Goal: Task Accomplishment & Management: Manage account settings

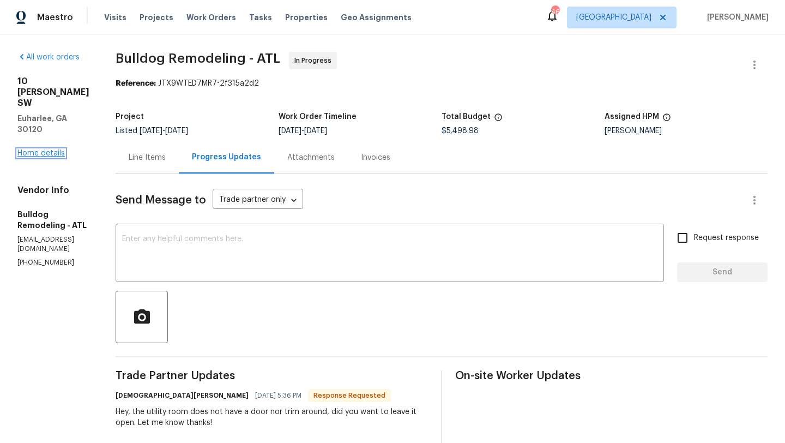
click at [48, 149] on link "Home details" at bounding box center [40, 153] width 47 height 8
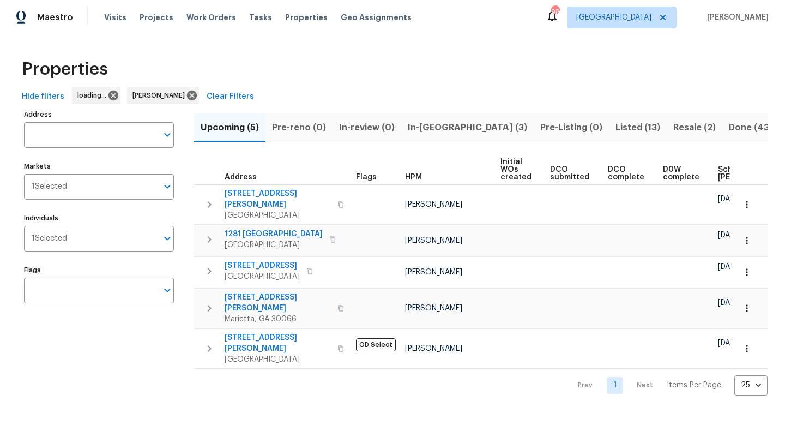
click at [438, 131] on span "In-[GEOGRAPHIC_DATA] (3)" at bounding box center [467, 127] width 119 height 15
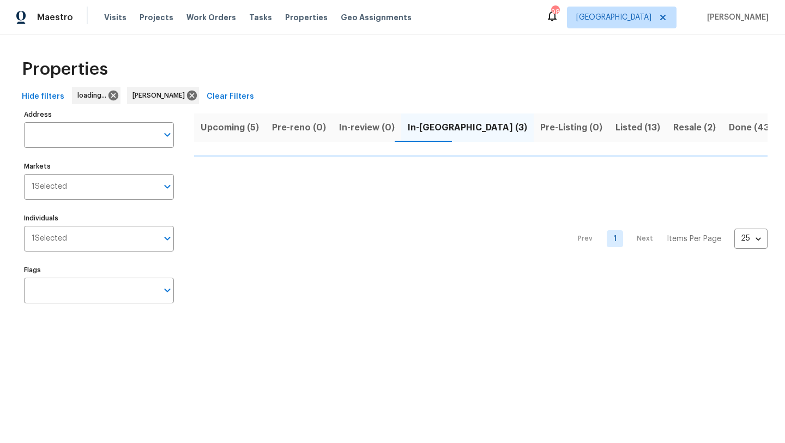
click at [674, 125] on span "Resale (2)" at bounding box center [695, 127] width 43 height 15
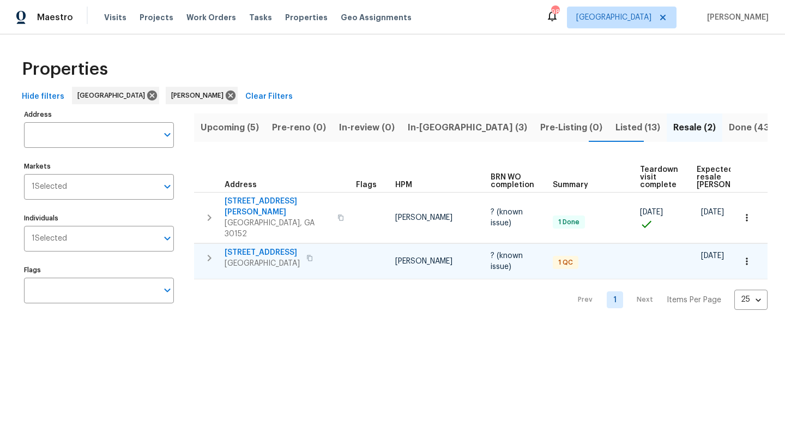
click at [275, 247] on span "[STREET_ADDRESS]" at bounding box center [262, 252] width 75 height 11
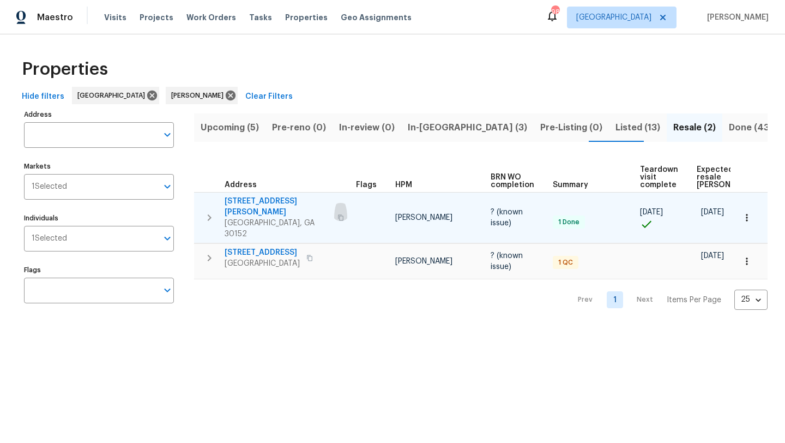
click at [338, 214] on icon "button" at bounding box center [341, 217] width 7 height 7
click at [299, 200] on span "1575 Ridenour Pkwy NW Apt 804" at bounding box center [278, 207] width 106 height 22
click at [745, 212] on icon "button" at bounding box center [747, 217] width 11 height 11
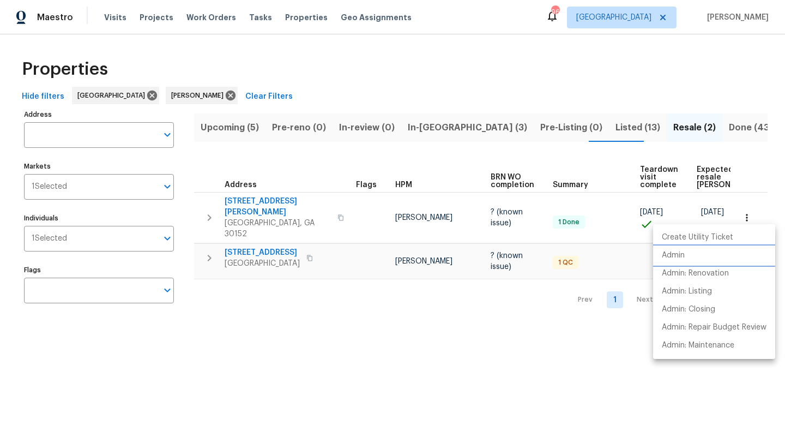
click at [679, 254] on p "Admin" at bounding box center [673, 255] width 23 height 11
click at [542, 128] on div at bounding box center [392, 221] width 785 height 443
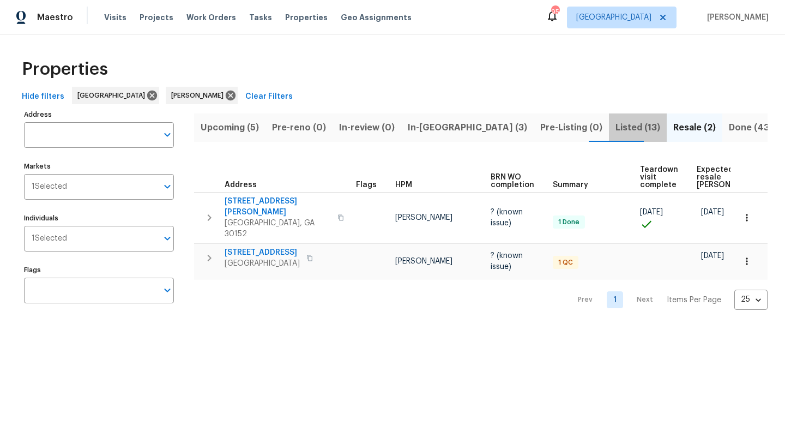
click at [616, 130] on span "Listed (13)" at bounding box center [638, 127] width 45 height 15
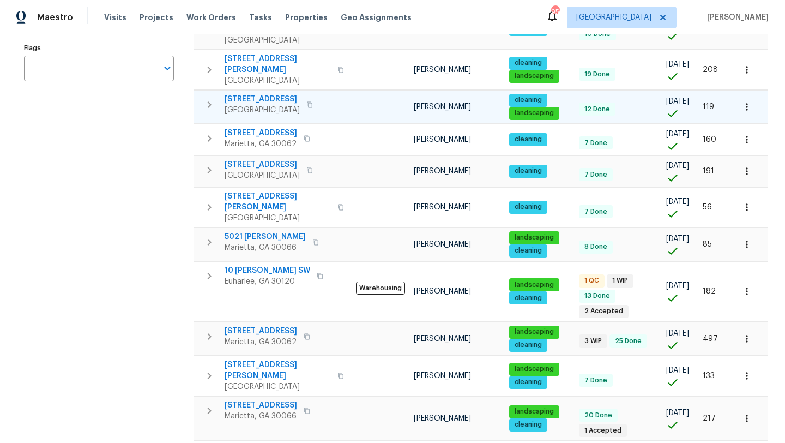
scroll to position [267, 0]
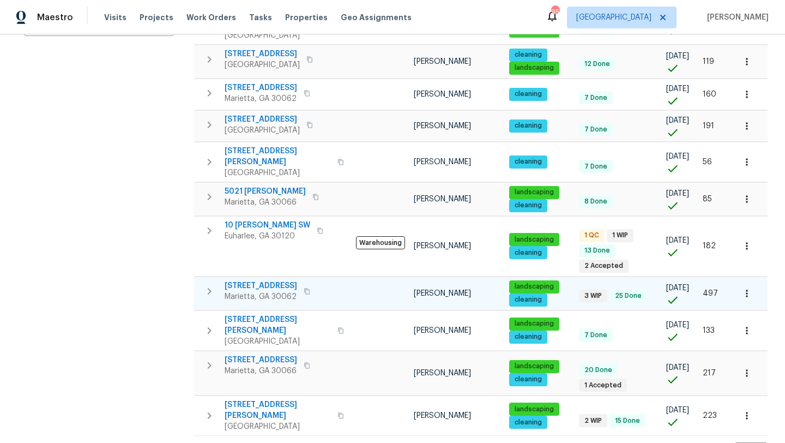
click at [263, 280] on span "2864 Sudbury Ct" at bounding box center [261, 285] width 73 height 11
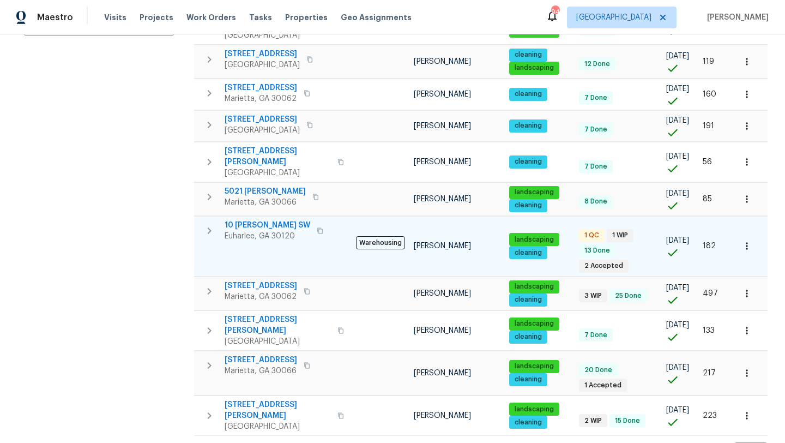
click at [277, 220] on span "10 Jasmine Ln SW" at bounding box center [268, 225] width 86 height 11
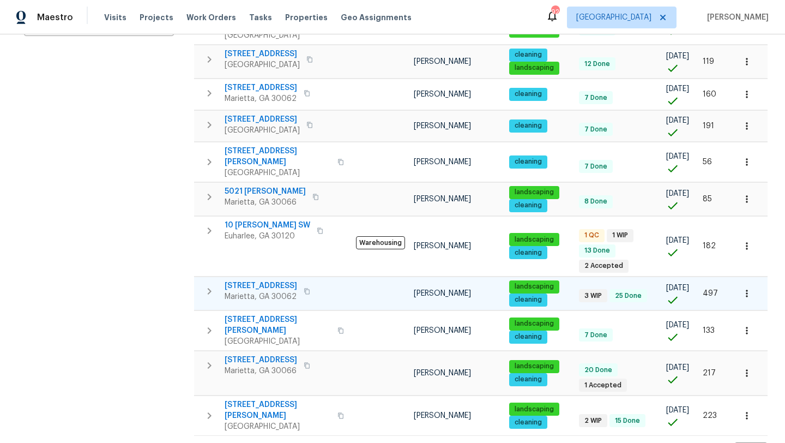
click at [273, 280] on span "2864 Sudbury Ct" at bounding box center [261, 285] width 73 height 11
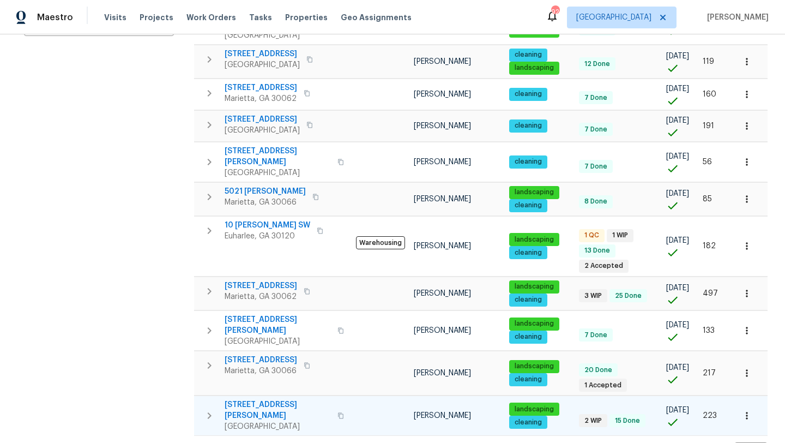
click at [260, 399] on span "4095 Maxanne Dr NW" at bounding box center [278, 410] width 106 height 22
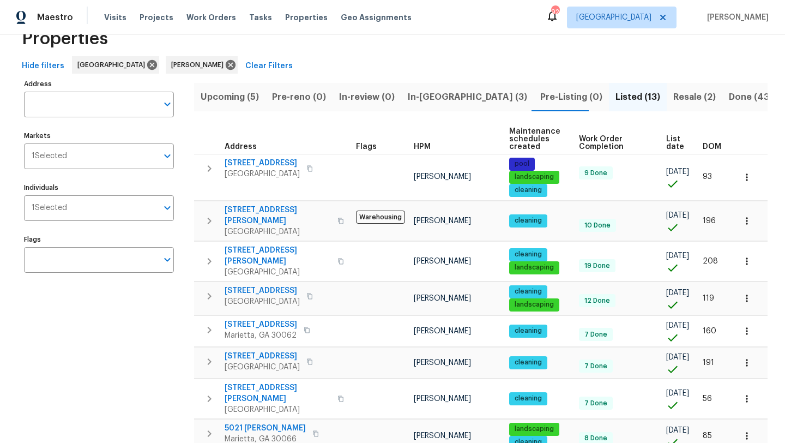
scroll to position [6, 0]
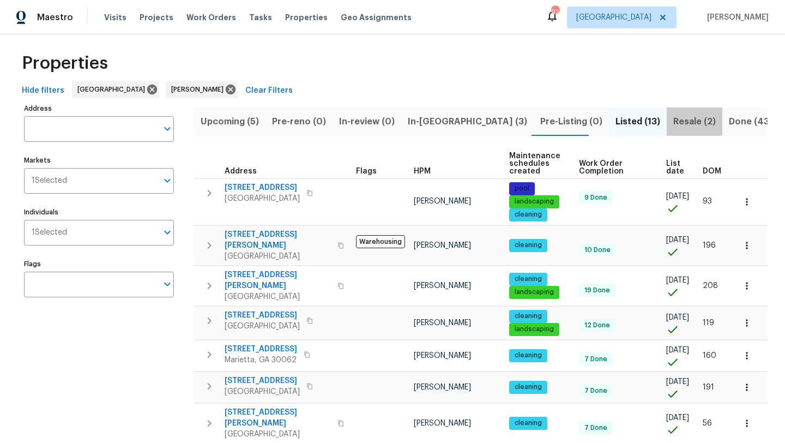
click at [674, 128] on span "Resale (2)" at bounding box center [695, 121] width 43 height 15
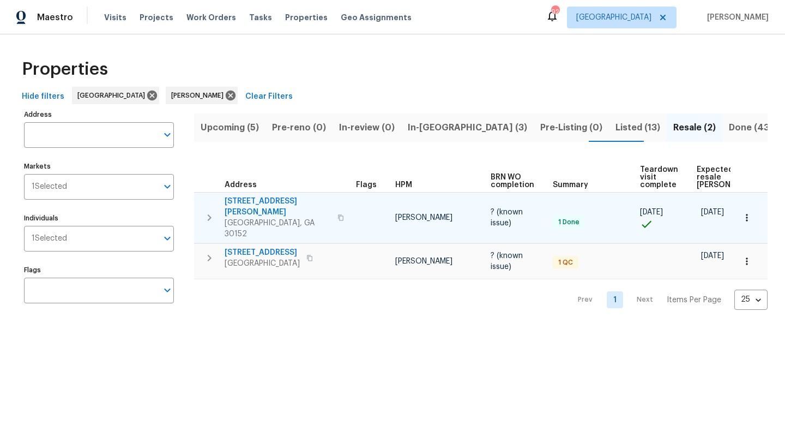
click at [284, 204] on span "1575 Ridenour Pkwy NW Apt 804" at bounding box center [278, 207] width 106 height 22
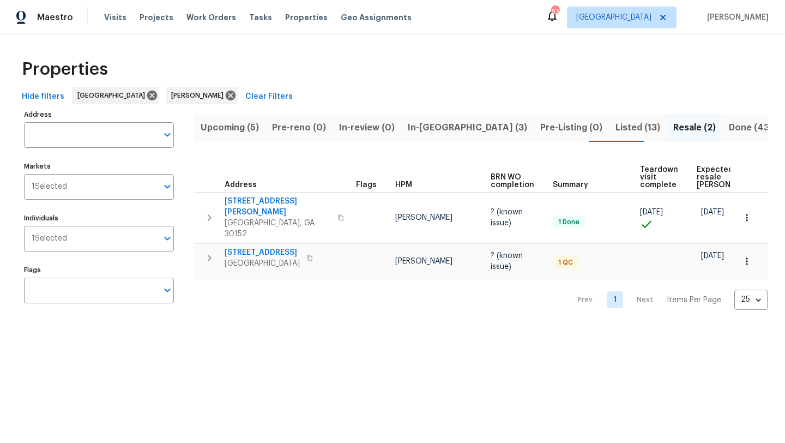
click at [428, 129] on span "In-reno (3)" at bounding box center [467, 127] width 119 height 15
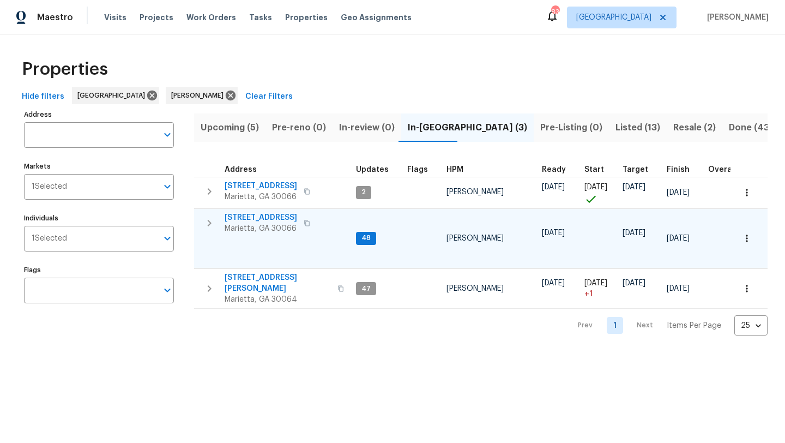
click at [276, 215] on span "692 Suholden Cir" at bounding box center [261, 217] width 73 height 11
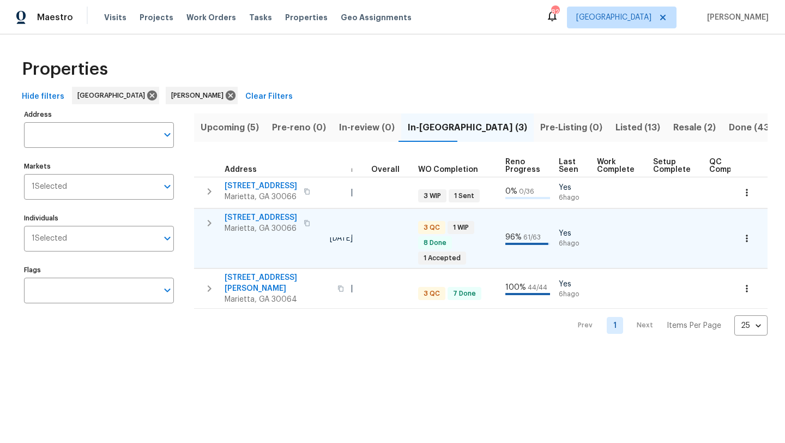
scroll to position [0, 352]
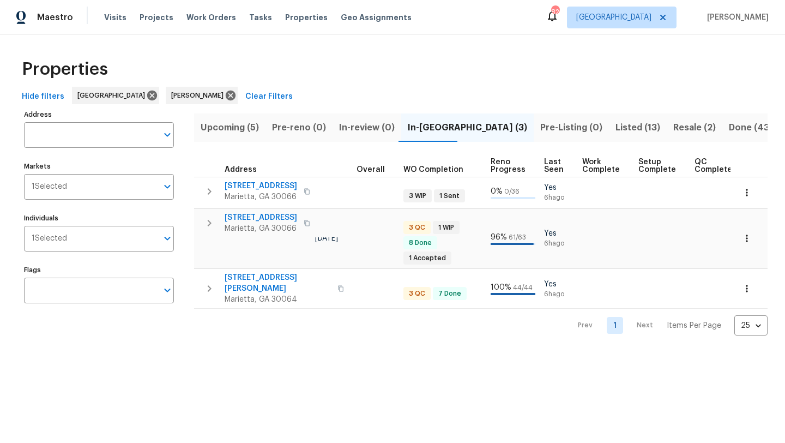
click at [219, 125] on span "Upcoming (5)" at bounding box center [230, 127] width 58 height 15
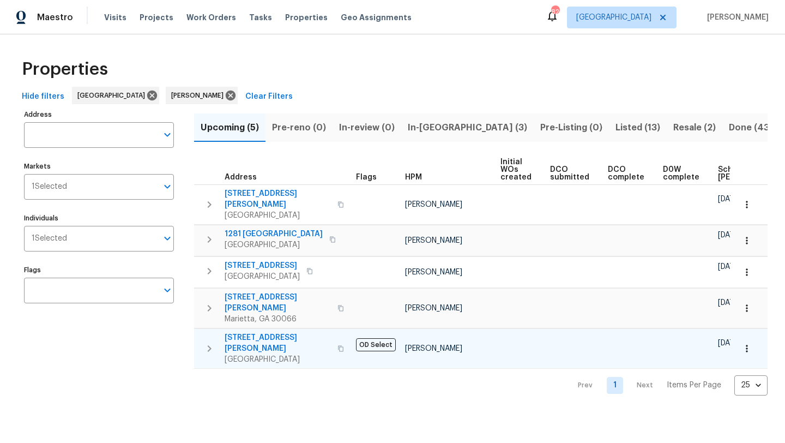
click at [338, 345] on icon "button" at bounding box center [340, 348] width 5 height 6
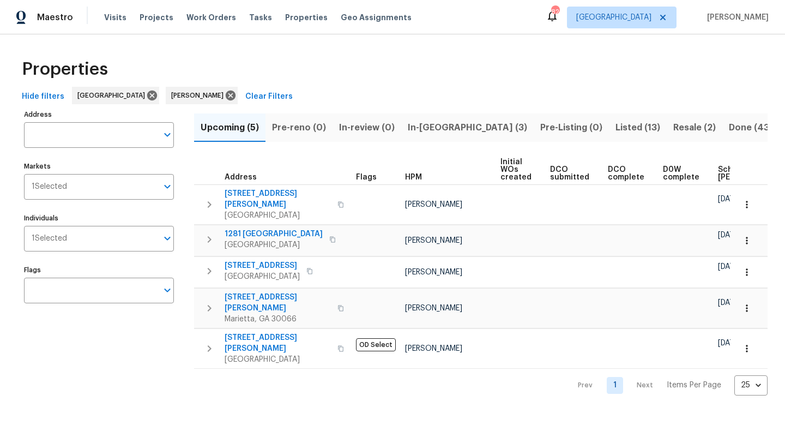
click at [432, 133] on span "In-reno (3)" at bounding box center [467, 127] width 119 height 15
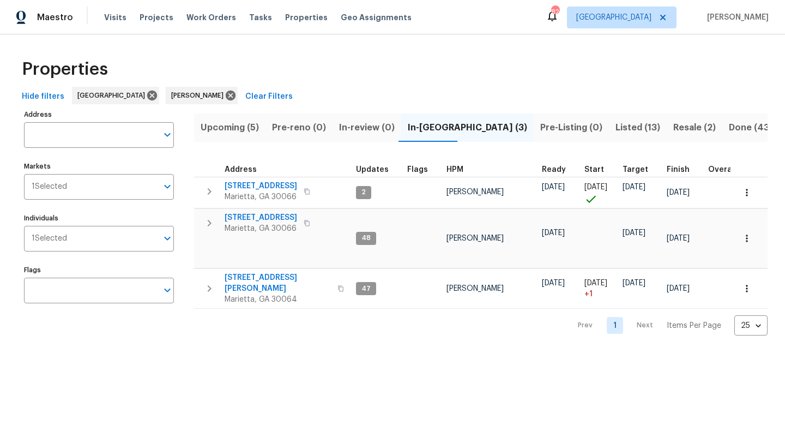
click at [609, 128] on button "Listed (13)" at bounding box center [638, 127] width 58 height 28
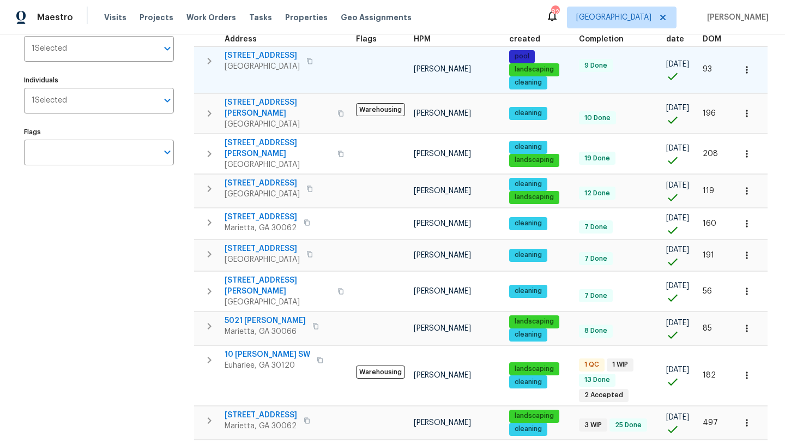
scroll to position [267, 0]
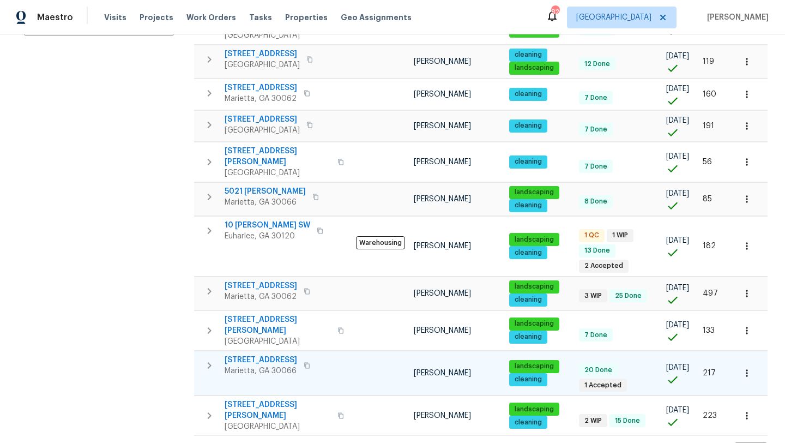
click at [260, 354] on span "61 Barrington Pl" at bounding box center [261, 359] width 73 height 11
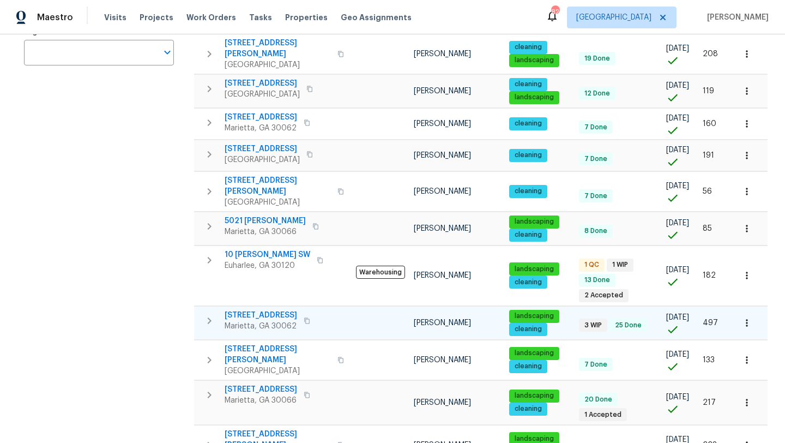
scroll to position [225, 0]
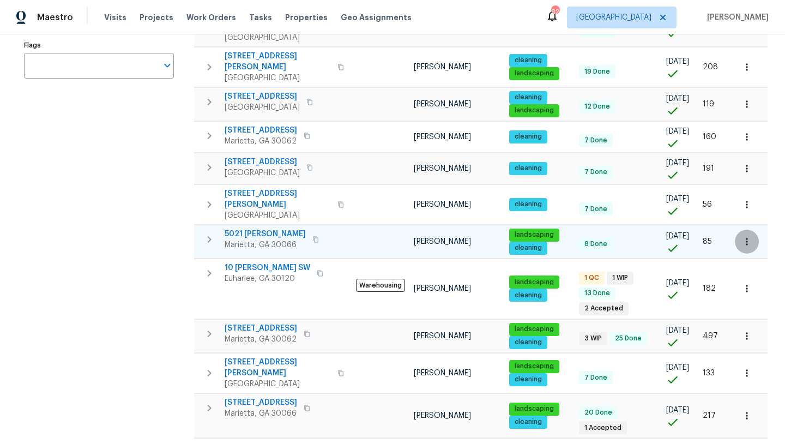
click at [745, 236] on icon "button" at bounding box center [747, 241] width 11 height 11
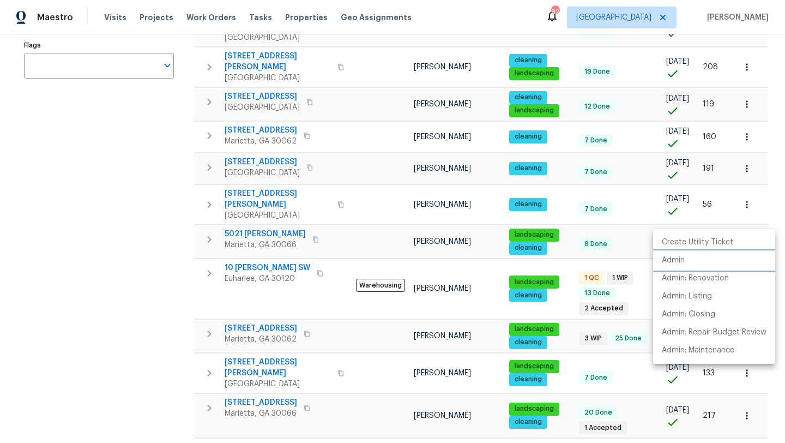
click at [682, 260] on p "Admin" at bounding box center [673, 260] width 23 height 11
click at [335, 219] on div at bounding box center [392, 221] width 785 height 443
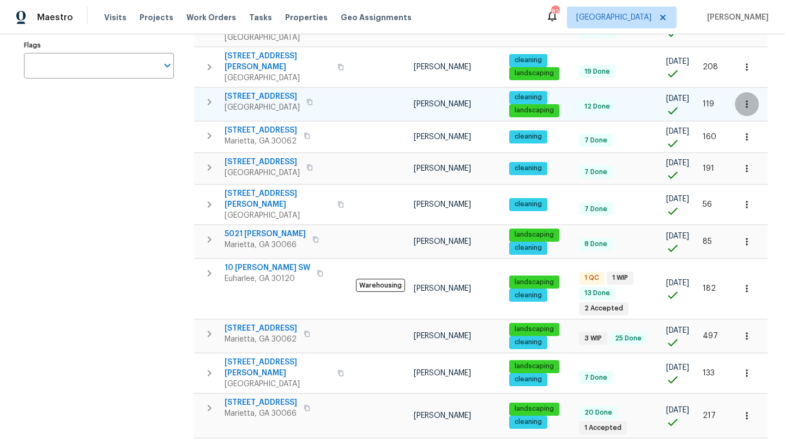
click at [749, 99] on icon "button" at bounding box center [747, 104] width 11 height 11
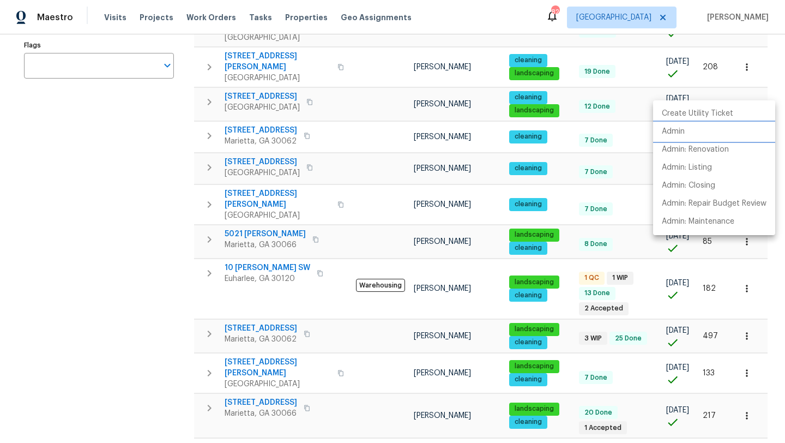
click at [691, 127] on li "Admin" at bounding box center [714, 132] width 122 height 18
click at [151, 174] on div at bounding box center [392, 221] width 785 height 443
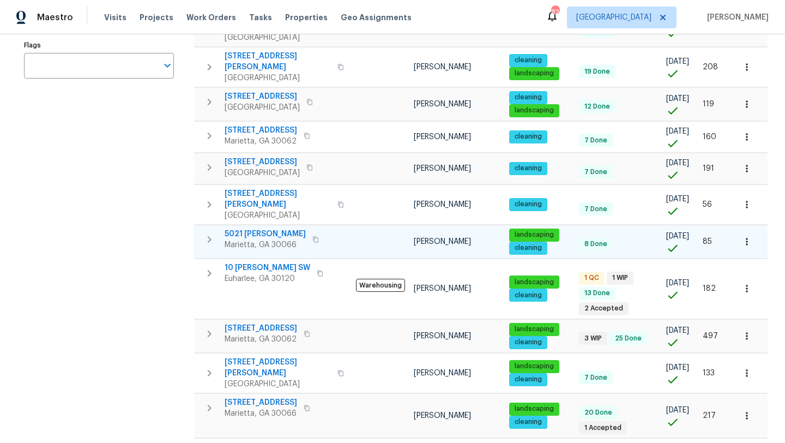
scroll to position [0, 0]
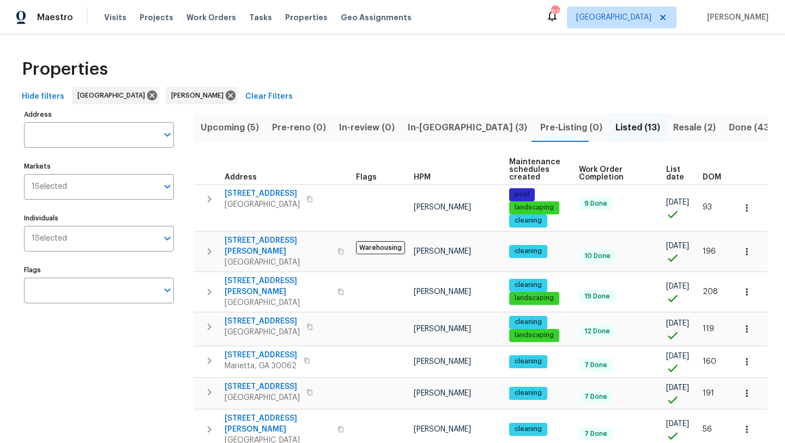
click at [248, 127] on span "Upcoming (5)" at bounding box center [230, 127] width 58 height 15
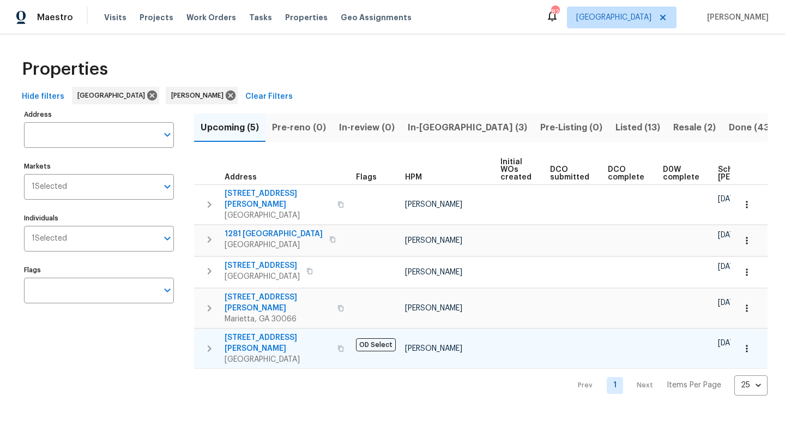
click at [334, 335] on button "button" at bounding box center [340, 348] width 13 height 26
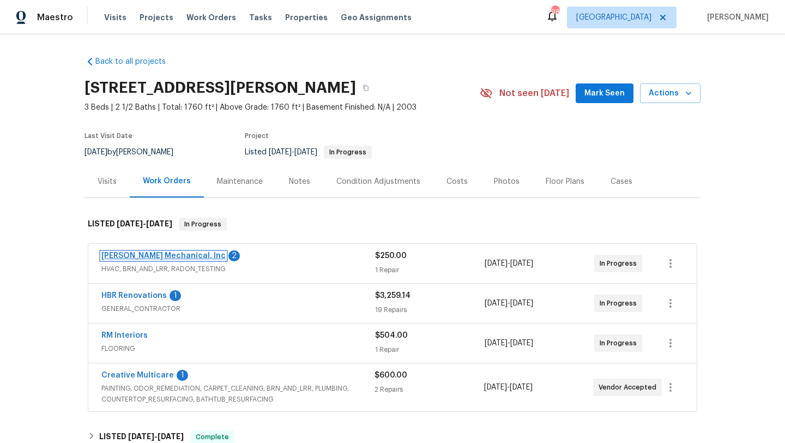
click at [166, 260] on link "[PERSON_NAME] Mechanical, Inc" at bounding box center [163, 256] width 124 height 8
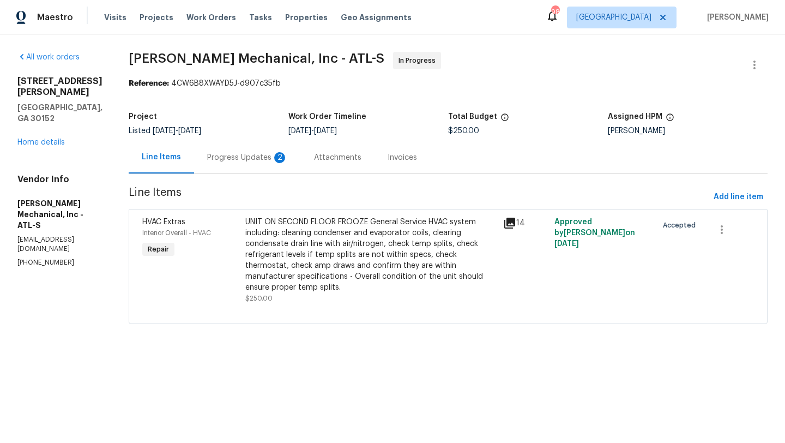
click at [250, 163] on div "Progress Updates 2" at bounding box center [247, 157] width 81 height 11
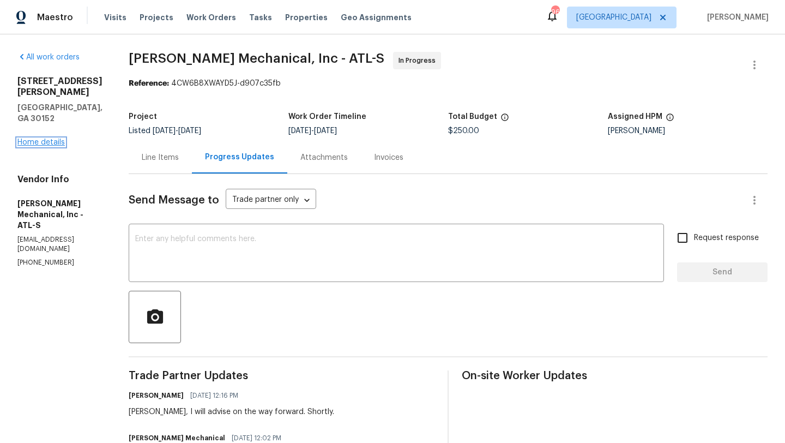
click at [59, 139] on link "Home details" at bounding box center [40, 143] width 47 height 8
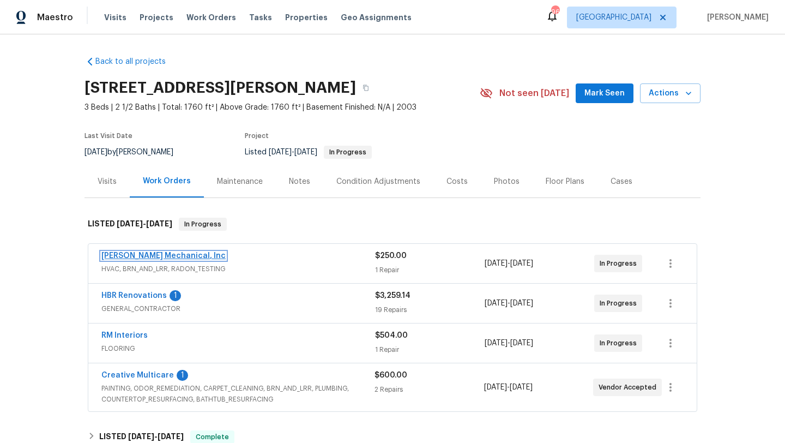
click at [173, 260] on link "JH Martin Mechanical, Inc" at bounding box center [163, 256] width 124 height 8
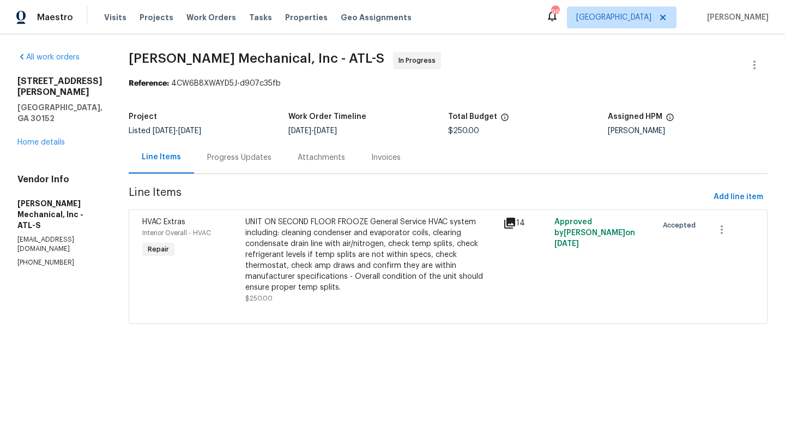
click at [251, 160] on div "Progress Updates" at bounding box center [239, 157] width 64 height 11
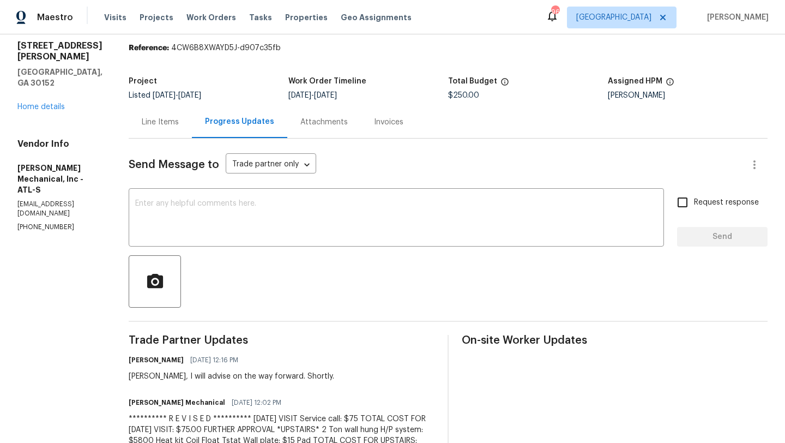
scroll to position [36, 0]
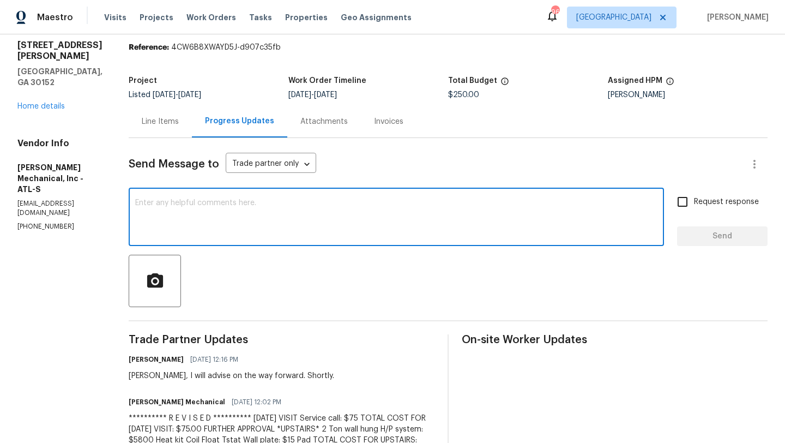
click at [300, 207] on textarea at bounding box center [396, 218] width 522 height 38
type textarea "H"
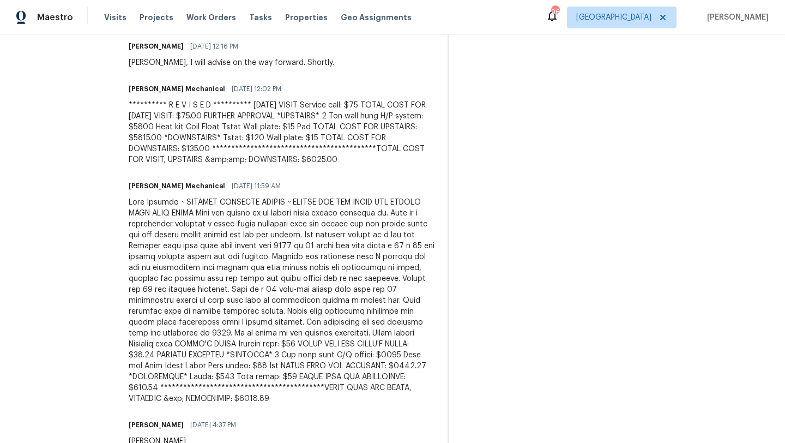
scroll to position [350, 0]
type textarea "Hey can this be serviced and brought to a functioning level?"
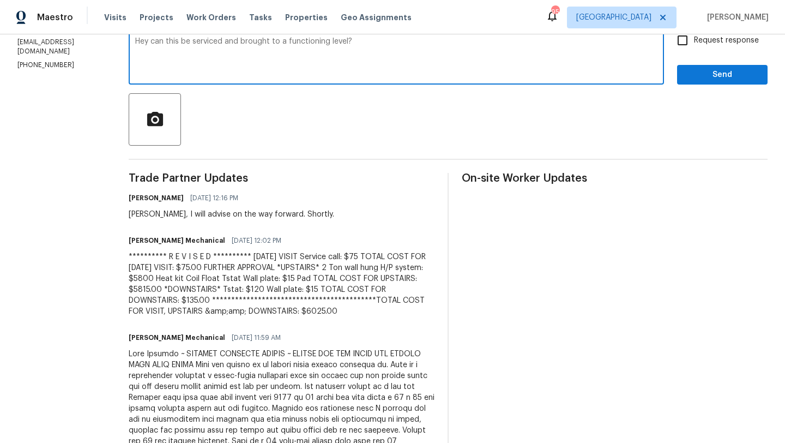
scroll to position [0, 0]
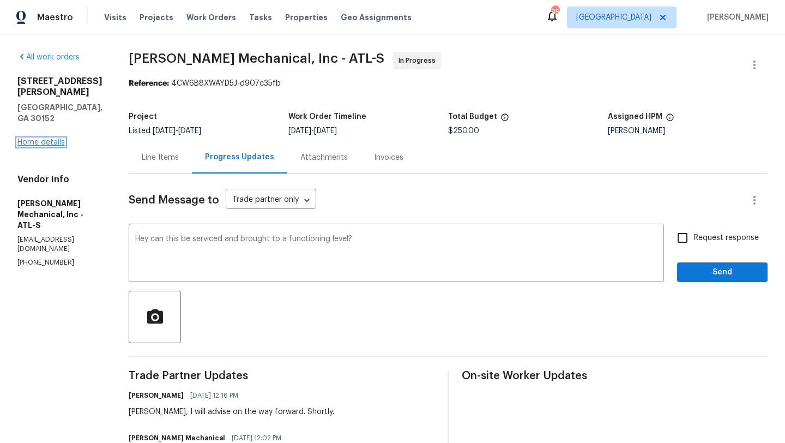
click at [36, 139] on link "Home details" at bounding box center [40, 143] width 47 height 8
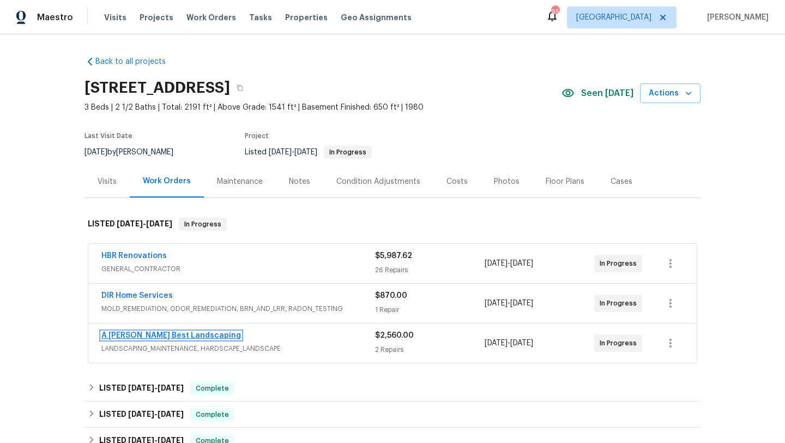
click at [148, 336] on link "A [PERSON_NAME] Best Landscaping" at bounding box center [171, 336] width 140 height 8
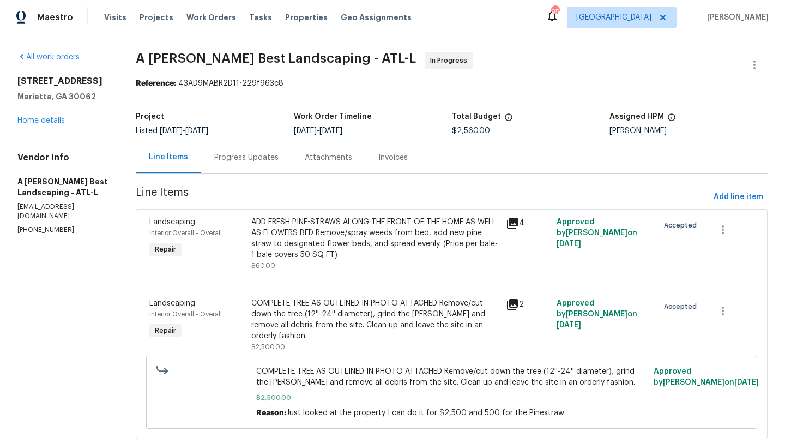
click at [264, 154] on div "Progress Updates" at bounding box center [246, 157] width 64 height 11
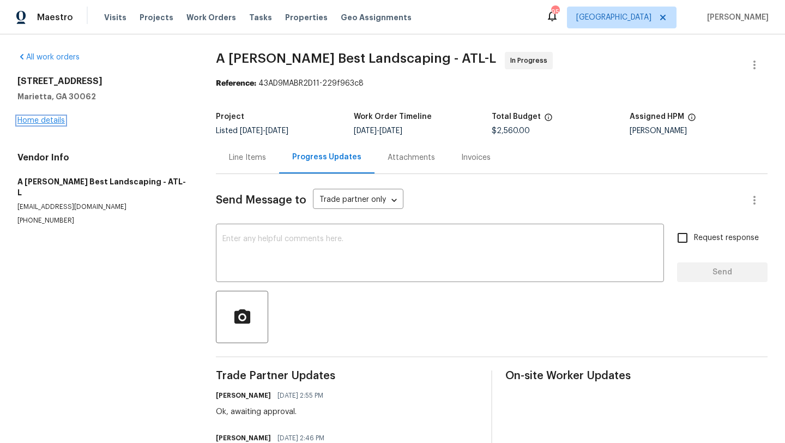
click at [43, 121] on link "Home details" at bounding box center [40, 121] width 47 height 8
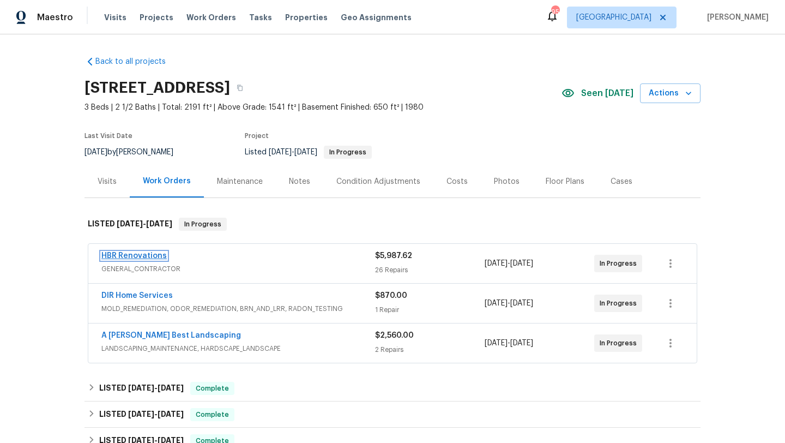
click at [137, 255] on link "HBR Renovations" at bounding box center [133, 256] width 65 height 8
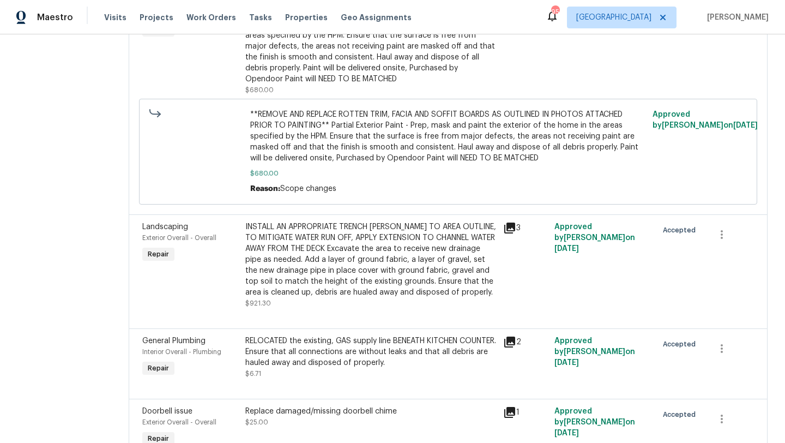
scroll to position [1416, 0]
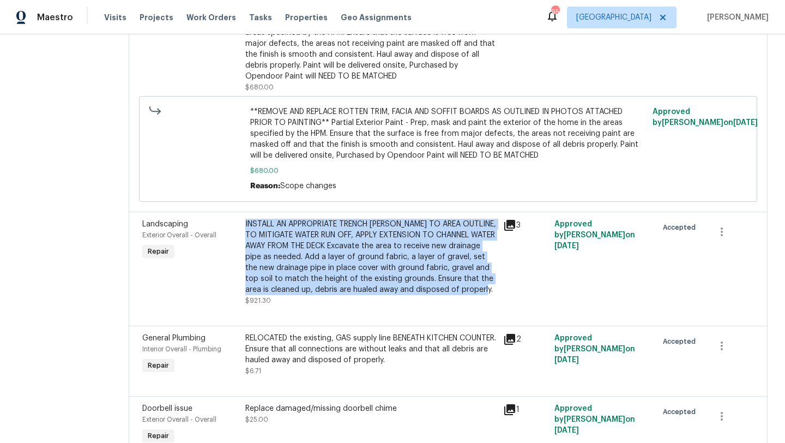
drag, startPoint x: 277, startPoint y: 285, endPoint x: 242, endPoint y: 205, distance: 87.4
click at [245, 219] on div "INSTALL AN APPROPRIATE TRENCH DRIAN GRATE TO AREA OUTLINE, TO MITIGATE WATER RU…" at bounding box center [370, 257] width 251 height 76
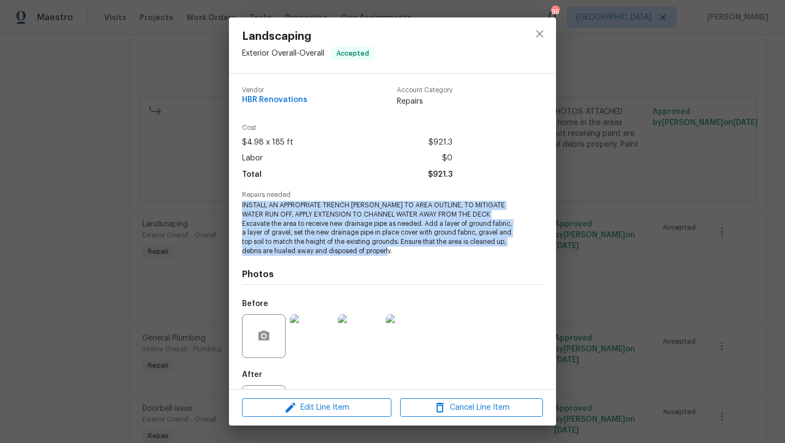
drag, startPoint x: 399, startPoint y: 248, endPoint x: 253, endPoint y: 199, distance: 154.2
click at [253, 199] on div "Repairs needed INSTALL AN APPROPRIATE TRENCH DRIAN GRATE TO AREA OUTLINE, TO MI…" at bounding box center [392, 223] width 301 height 64
copy div "INSTALL AN APPROPRIATE TRENCH DRIAN GRATE TO AREA OUTLINE, TO MITIGATE WATER RU…"
click at [539, 38] on icon "close" at bounding box center [539, 33] width 13 height 13
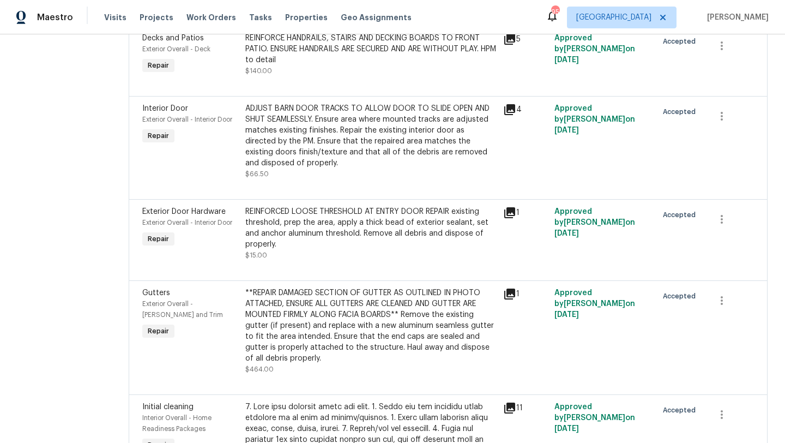
scroll to position [0, 0]
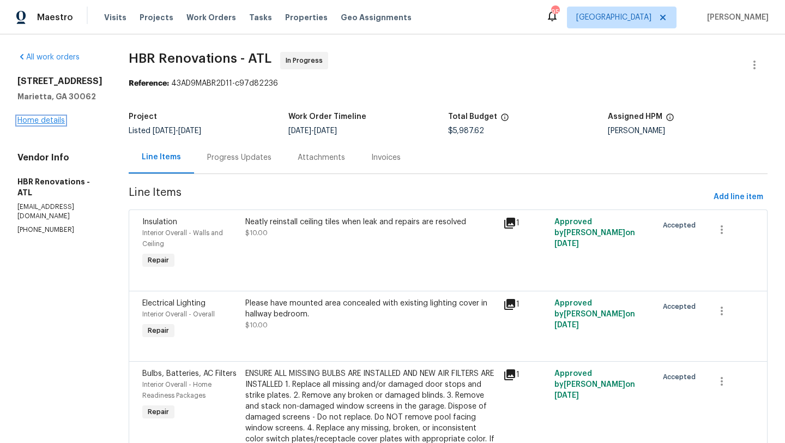
click at [57, 122] on link "Home details" at bounding box center [40, 121] width 47 height 8
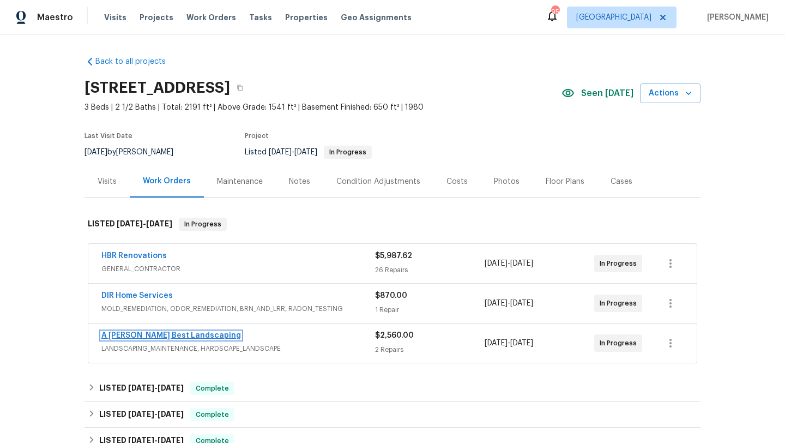
click at [149, 335] on link "A [PERSON_NAME] Best Landscaping" at bounding box center [171, 336] width 140 height 8
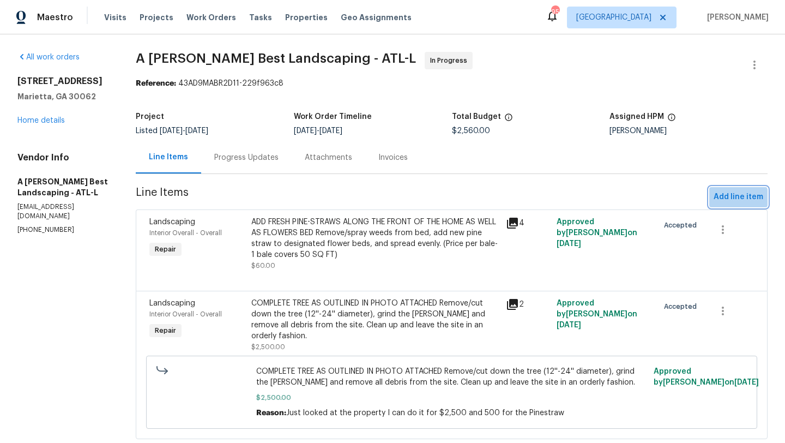
click at [737, 201] on span "Add line item" at bounding box center [739, 197] width 50 height 14
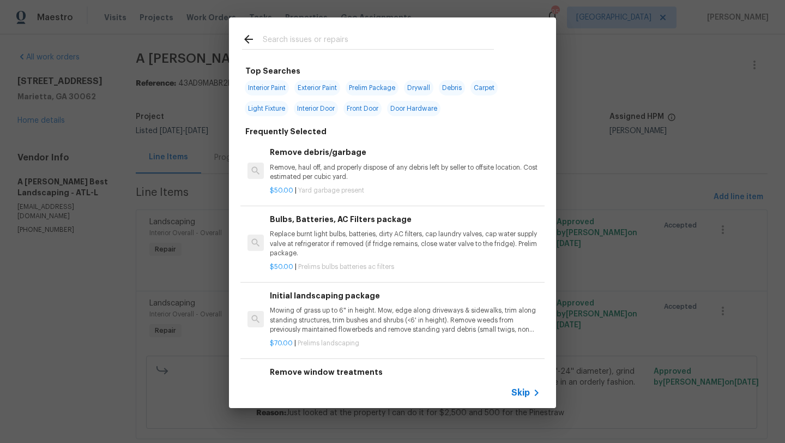
click at [322, 41] on input "text" at bounding box center [378, 41] width 231 height 16
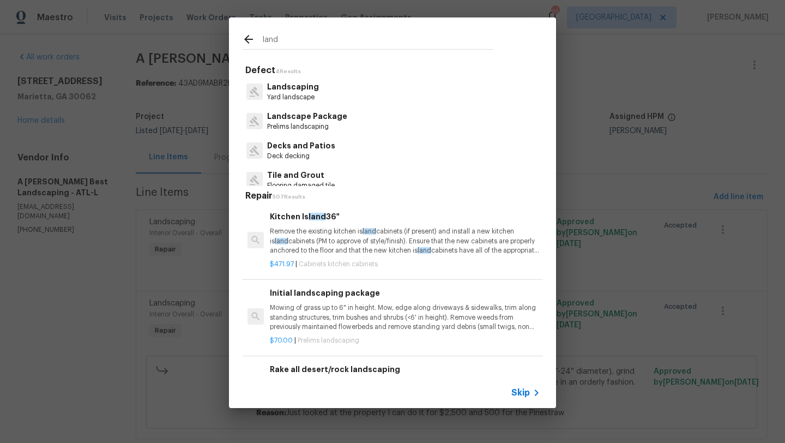
type input "land"
click at [299, 91] on p "Landscaping" at bounding box center [293, 86] width 52 height 11
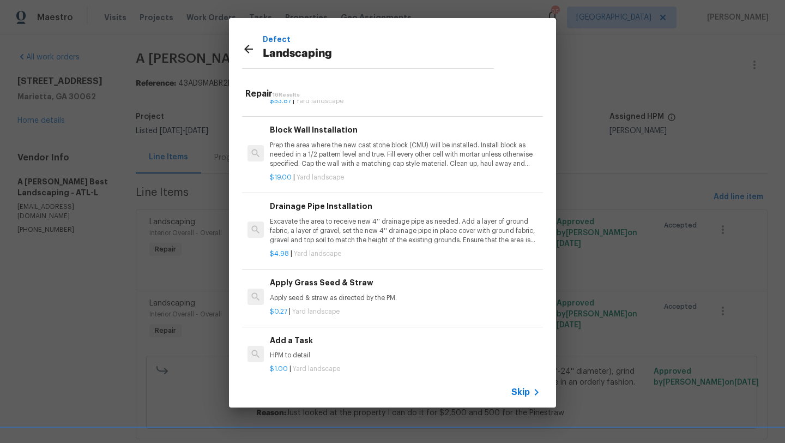
scroll to position [829, 0]
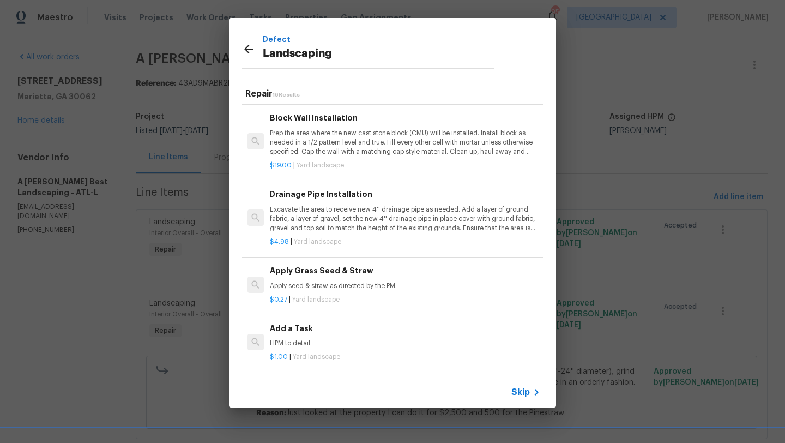
click at [315, 352] on div "$1.00 | Yard landscape" at bounding box center [405, 355] width 270 height 14
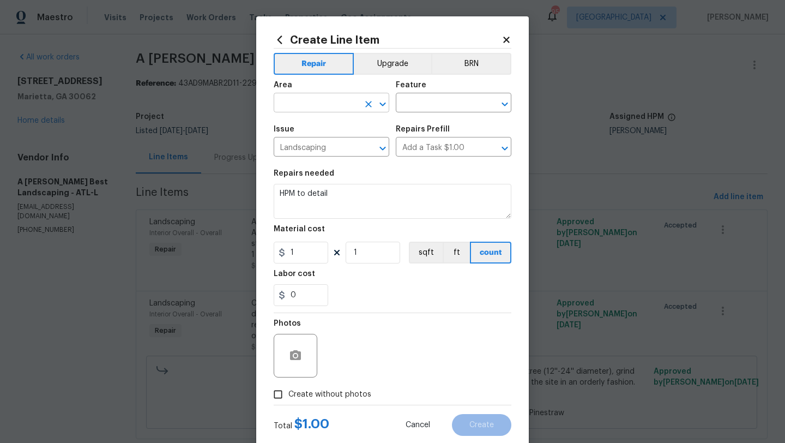
click at [329, 105] on input "text" at bounding box center [316, 103] width 85 height 17
click at [324, 125] on li "Exterior Overall" at bounding box center [332, 128] width 116 height 18
type input "Exterior Overall"
click at [407, 103] on input "text" at bounding box center [438, 103] width 85 height 17
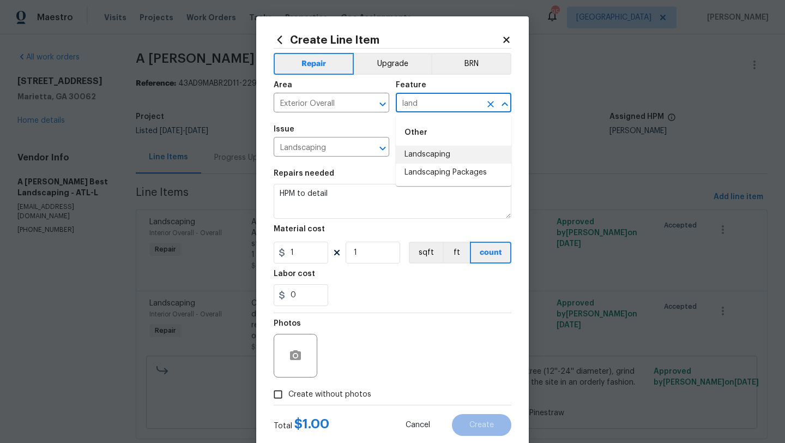
click at [424, 148] on li "Landscaping" at bounding box center [454, 155] width 116 height 18
type input "Landscaping"
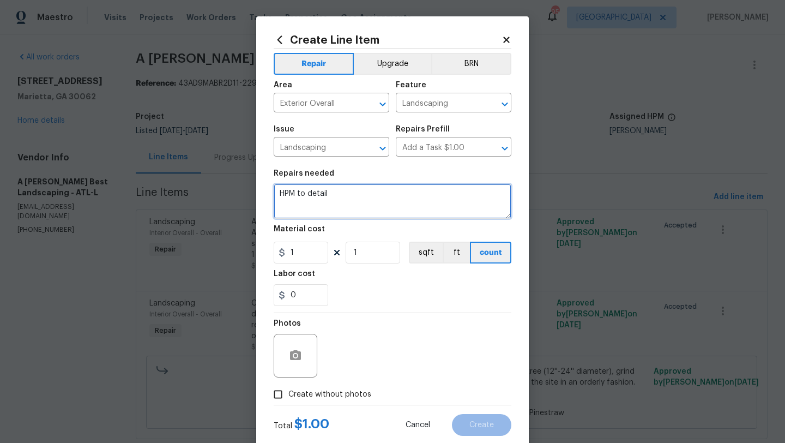
click at [394, 200] on textarea "HPM to detail" at bounding box center [393, 201] width 238 height 35
drag, startPoint x: 375, startPoint y: 207, endPoint x: 274, endPoint y: 194, distance: 101.3
click at [274, 194] on textarea "HPM to detail" at bounding box center [393, 201] width 238 height 35
paste textarea "INSTALL AN APPROPRIATE TRENCH DRIAN GRATE TO AREA OUTLINE, TO MITIGATE WATER RU…"
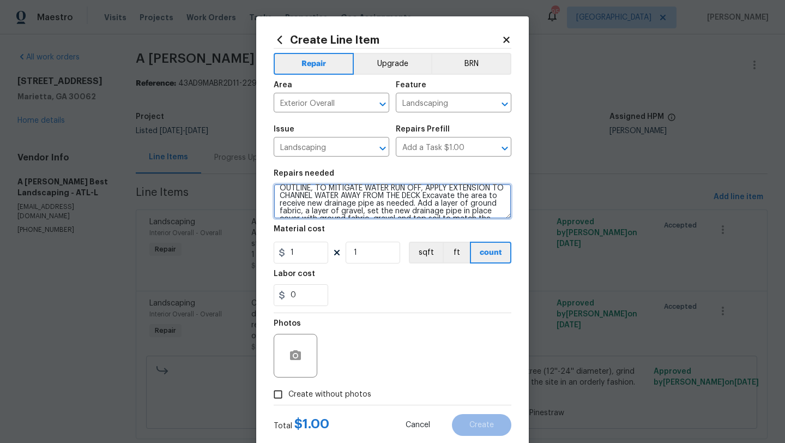
scroll to position [0, 0]
click at [306, 190] on textarea "INSTALL AN APPROPRIATE TRENCH DRIAN GRATE TO AREA OUTLINE, TO MITIGATE WATER RU…" at bounding box center [393, 201] width 238 height 35
click at [280, 202] on textarea "INSTALL AN APPROPRIATE TRENCH DRIAN GRATE TO AREA OUTLINE, TO MITIGATE WATER RU…" at bounding box center [393, 201] width 238 height 35
type textarea "INSTALL AN APPROPRIATE TRENCH DRIAN GRATE TO AREA OUTLINE, TO MITIGATE WATER RU…"
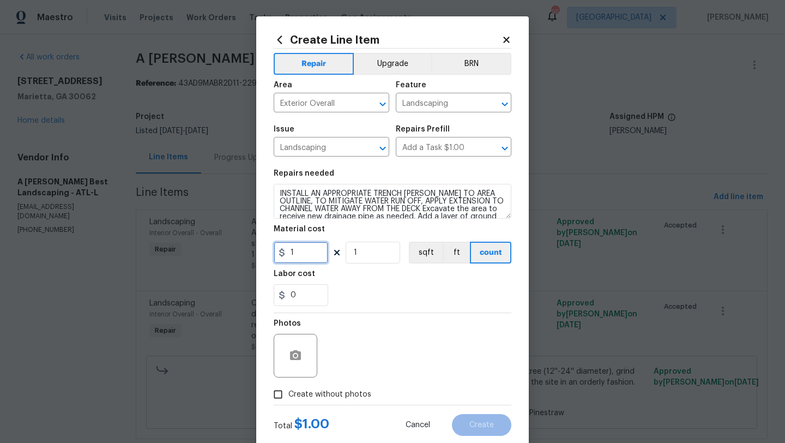
click at [305, 257] on input "1" at bounding box center [301, 253] width 55 height 22
type input "1000"
click at [341, 302] on div "0" at bounding box center [393, 295] width 238 height 22
click at [301, 359] on icon "button" at bounding box center [295, 355] width 13 height 13
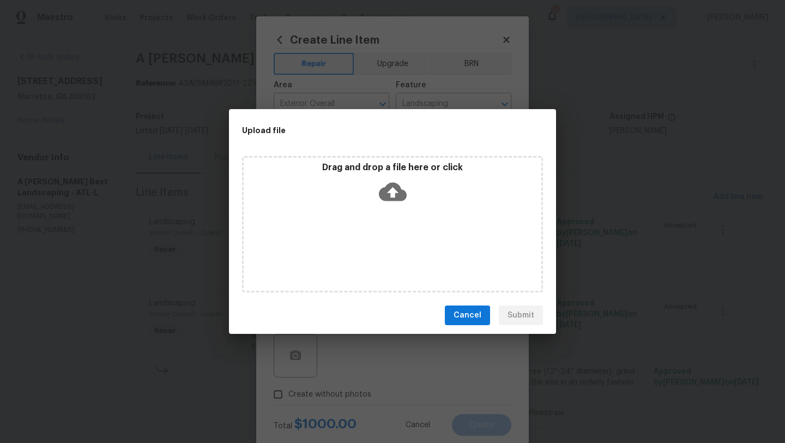
click at [373, 237] on div "Drag and drop a file here or click" at bounding box center [392, 224] width 301 height 136
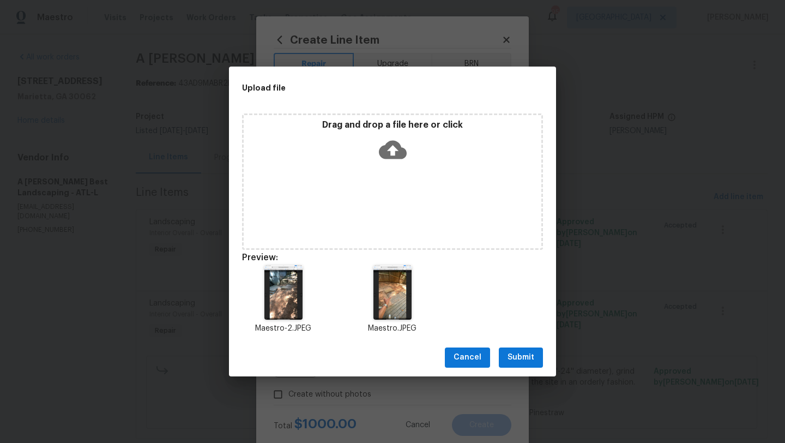
click at [521, 354] on span "Submit" at bounding box center [521, 358] width 27 height 14
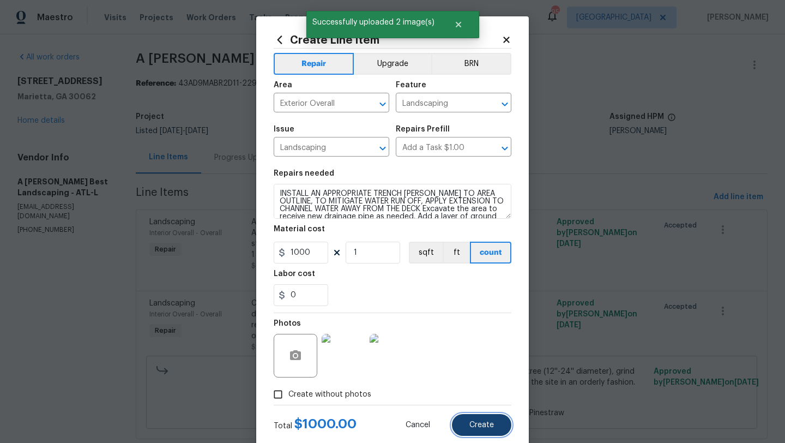
click at [488, 419] on button "Create" at bounding box center [481, 425] width 59 height 22
type input "0"
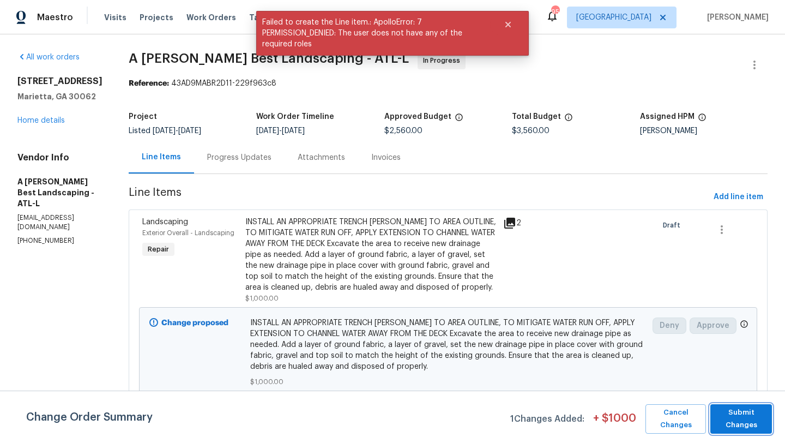
click at [757, 423] on span "Submit Changes" at bounding box center [741, 418] width 51 height 25
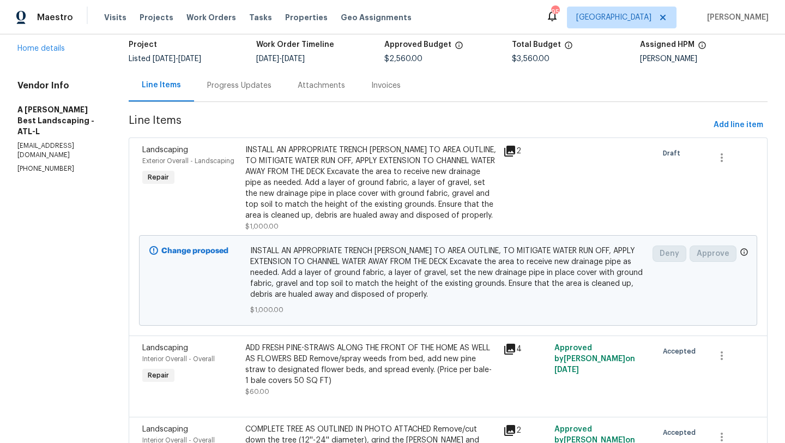
scroll to position [70, 0]
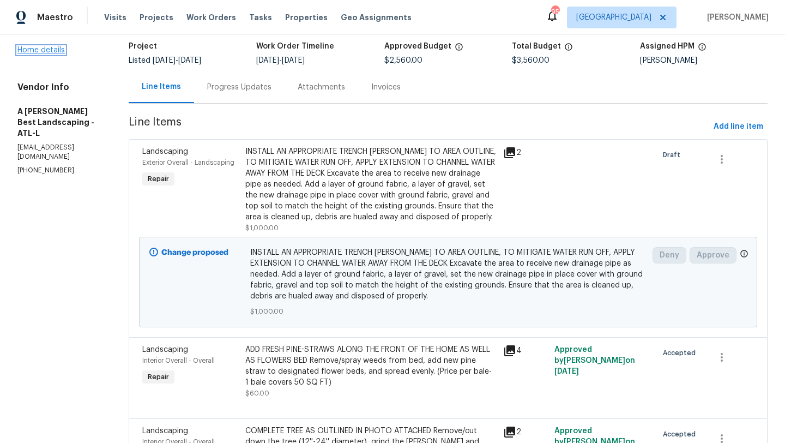
click at [49, 49] on link "Home details" at bounding box center [40, 50] width 47 height 8
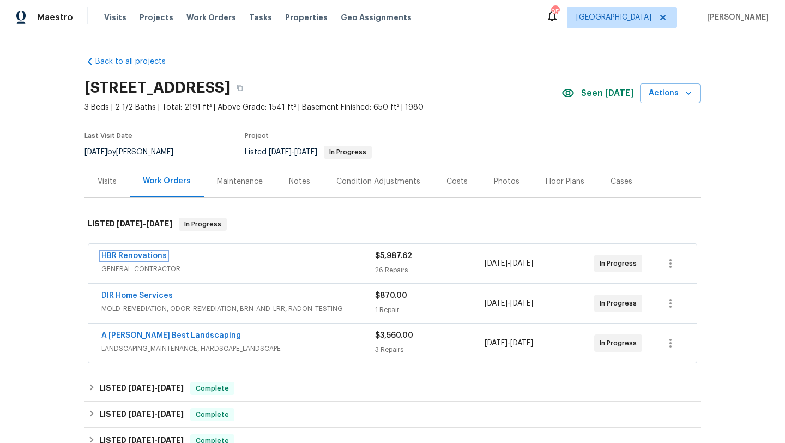
click at [144, 257] on link "HBR Renovations" at bounding box center [133, 256] width 65 height 8
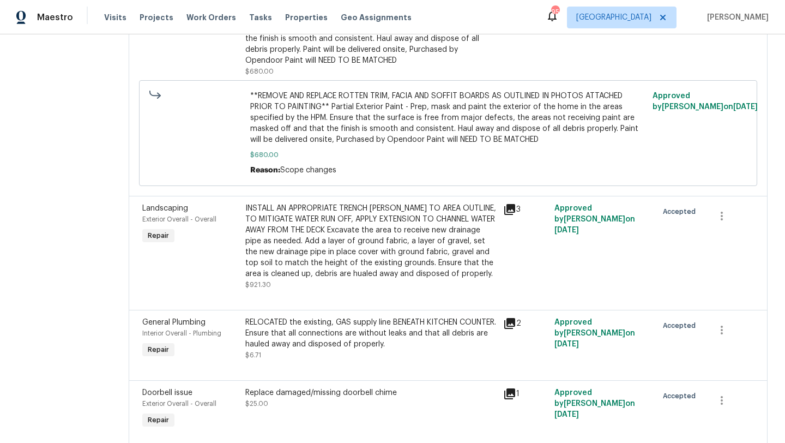
scroll to position [1433, 0]
click at [719, 208] on icon "button" at bounding box center [721, 214] width 13 height 13
click at [727, 198] on li "Cancel" at bounding box center [730, 197] width 42 height 18
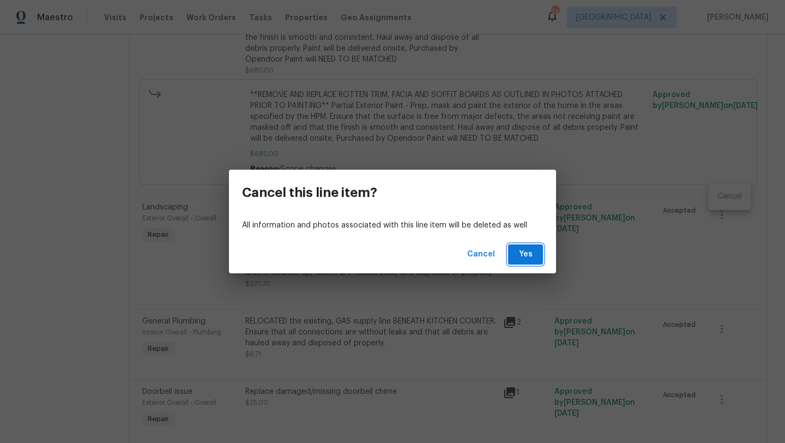
click at [538, 253] on button "Yes" at bounding box center [525, 254] width 35 height 20
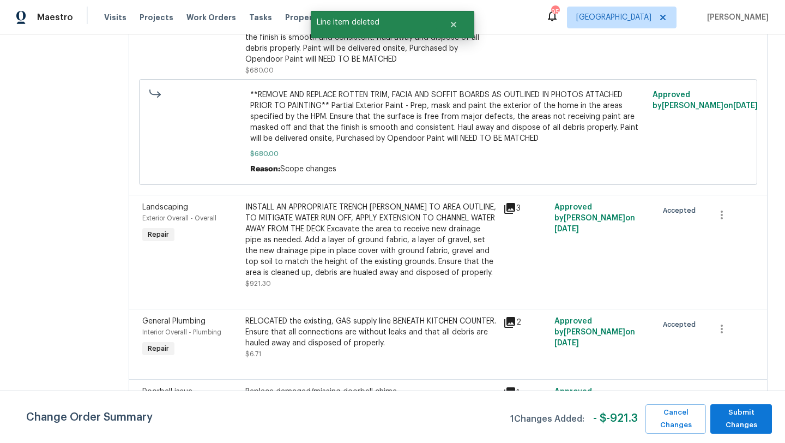
scroll to position [0, 0]
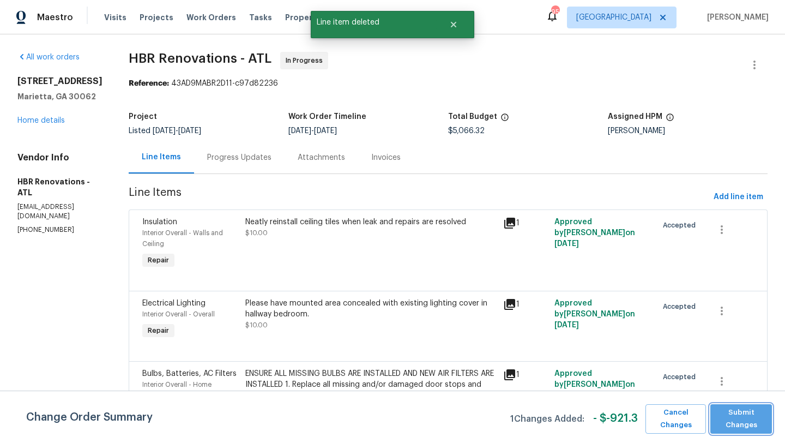
click at [743, 417] on span "Submit Changes" at bounding box center [741, 418] width 51 height 25
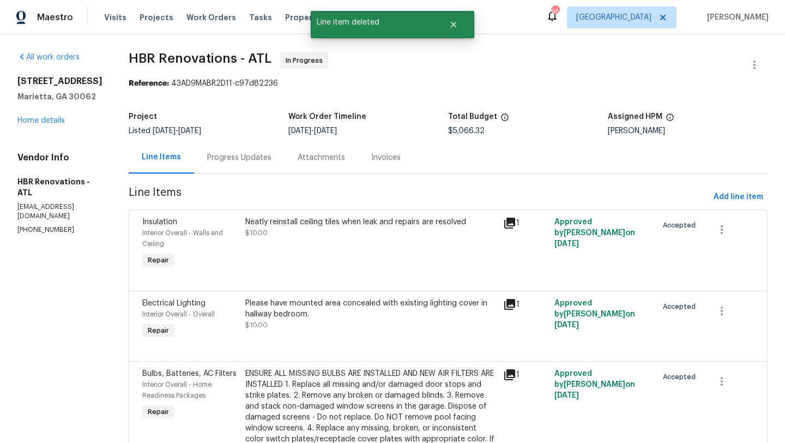
click at [237, 151] on div "Progress Updates" at bounding box center [239, 157] width 91 height 32
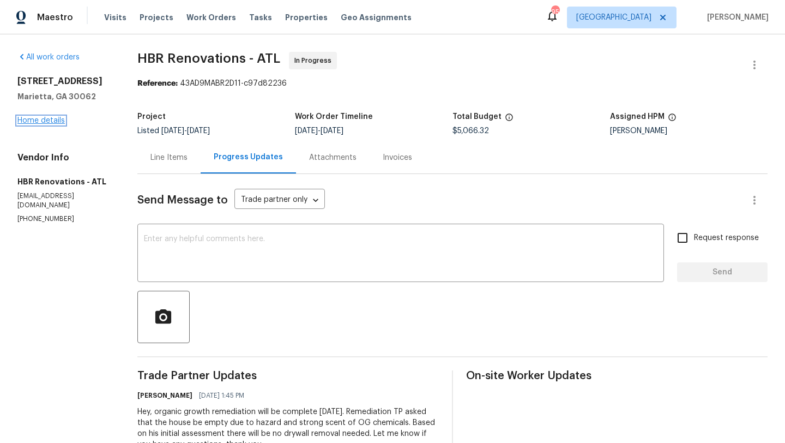
click at [52, 123] on link "Home details" at bounding box center [40, 121] width 47 height 8
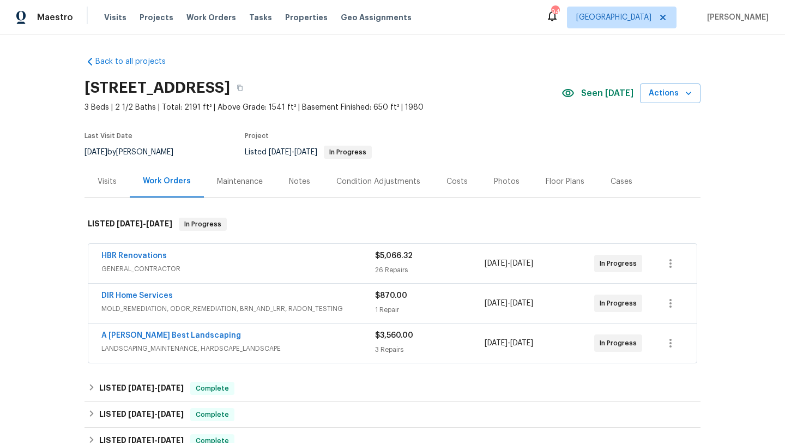
click at [112, 182] on div "Visits" at bounding box center [107, 181] width 19 height 11
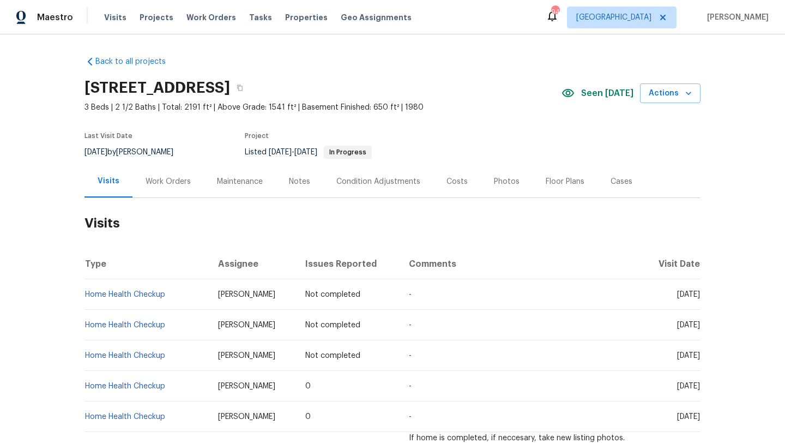
click at [292, 188] on div "Notes" at bounding box center [299, 181] width 47 height 32
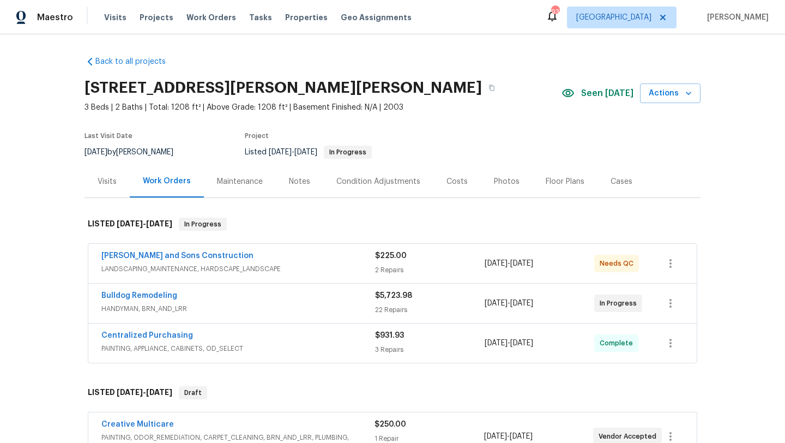
click at [107, 181] on div "Visits" at bounding box center [107, 181] width 19 height 11
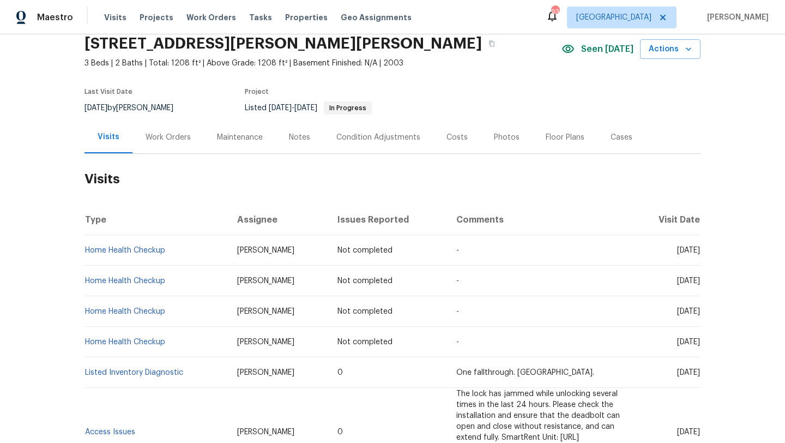
scroll to position [48, 0]
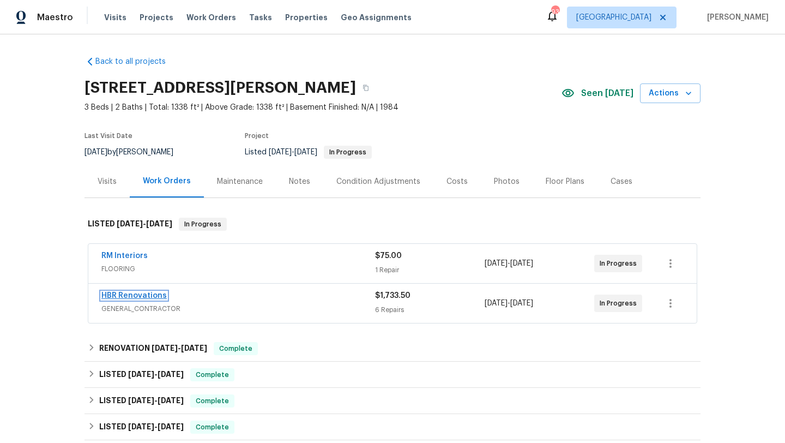
click at [146, 294] on link "HBR Renovations" at bounding box center [133, 296] width 65 height 8
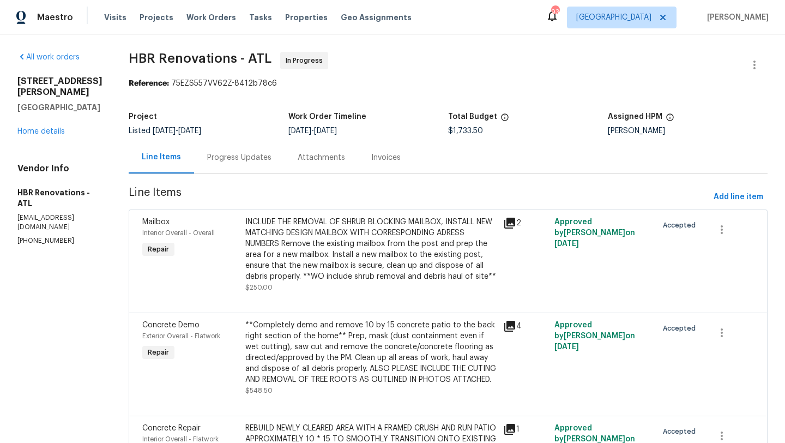
click at [234, 162] on div "Progress Updates" at bounding box center [239, 157] width 64 height 11
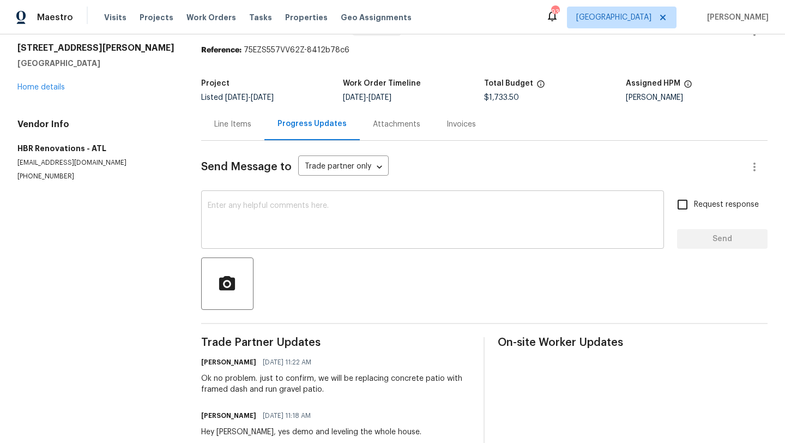
scroll to position [34, 0]
click at [61, 86] on link "Home details" at bounding box center [40, 87] width 47 height 8
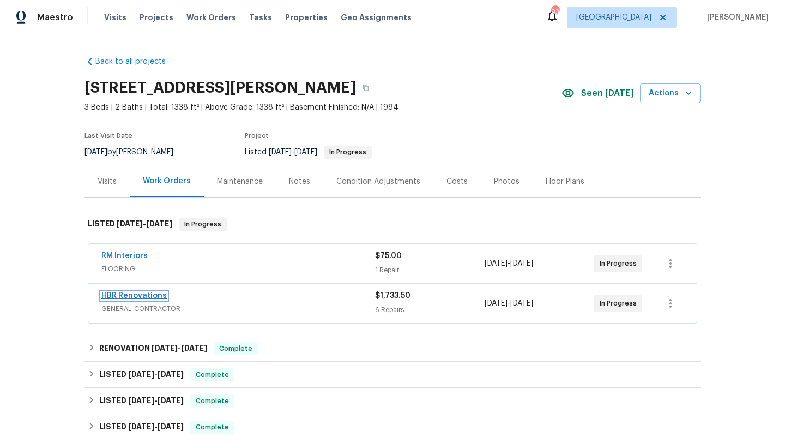
click at [142, 292] on link "HBR Renovations" at bounding box center [133, 296] width 65 height 8
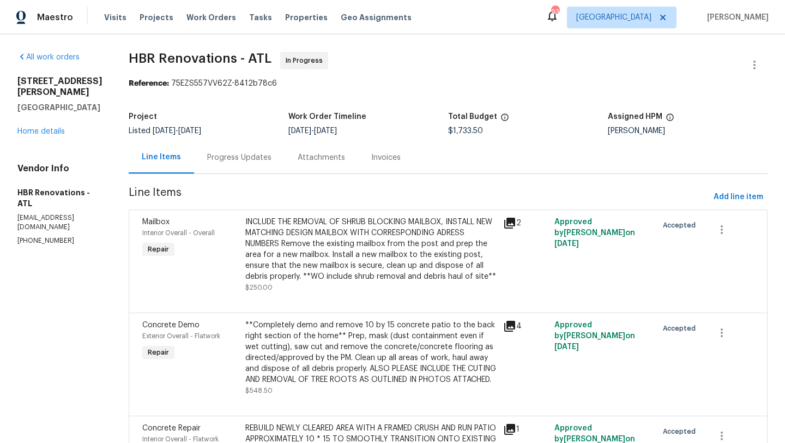
click at [235, 165] on div "Progress Updates" at bounding box center [239, 157] width 91 height 32
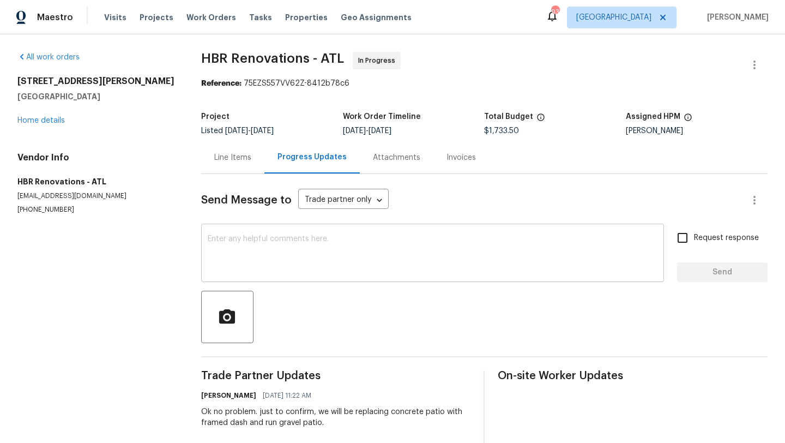
click at [254, 261] on textarea at bounding box center [433, 254] width 450 height 38
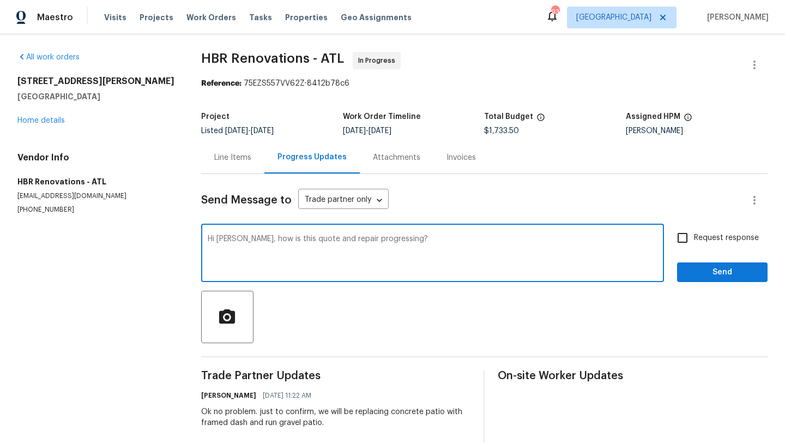
click at [297, 242] on textarea "Hi Wendy, how is this quote and repair progressing?" at bounding box center [433, 254] width 450 height 38
click at [293, 238] on textarea "Hi Wendy, how is this quote and repair progressing?" at bounding box center [433, 254] width 450 height 38
click at [390, 239] on textarea "Hi Wendy, how is the requested quote and repair progressing?" at bounding box center [433, 254] width 450 height 38
type textarea "Hi Wendy, how is the requested quote and repairs progressing?"
click at [693, 238] on input "Request response" at bounding box center [682, 237] width 23 height 23
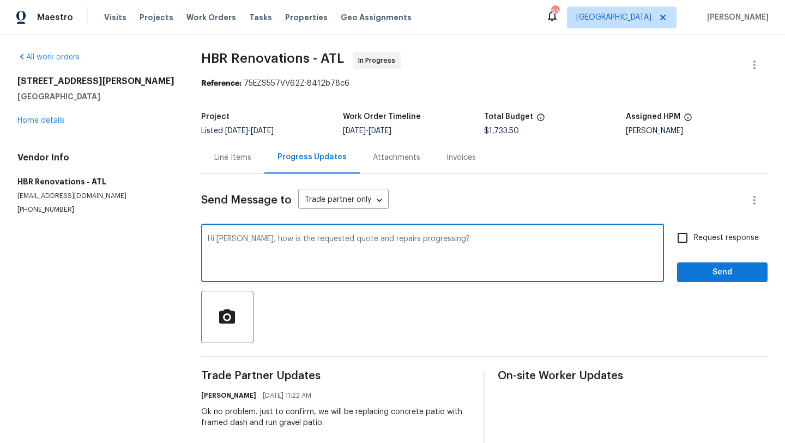
checkbox input "true"
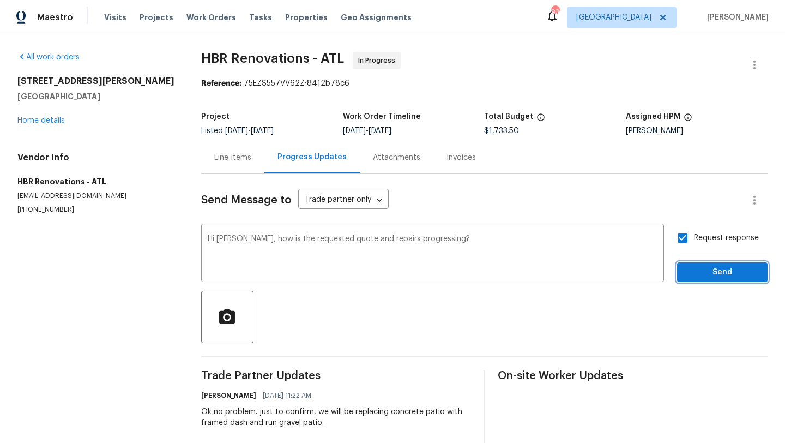
click at [705, 270] on span "Send" at bounding box center [722, 273] width 73 height 14
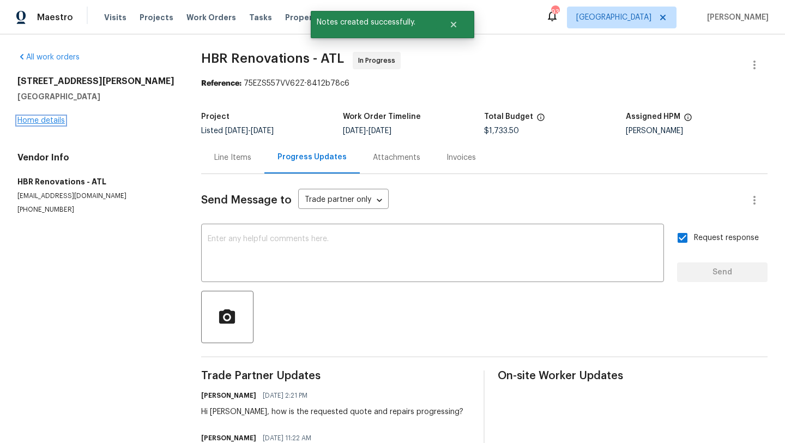
click at [55, 123] on link "Home details" at bounding box center [40, 121] width 47 height 8
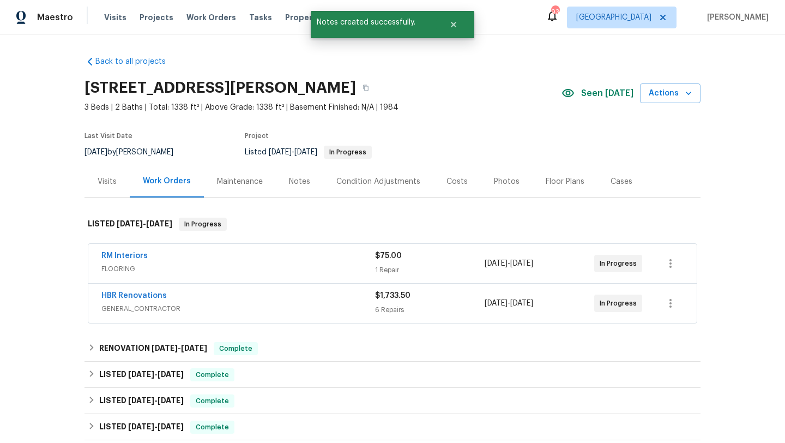
click at [115, 183] on div "Visits" at bounding box center [107, 181] width 19 height 11
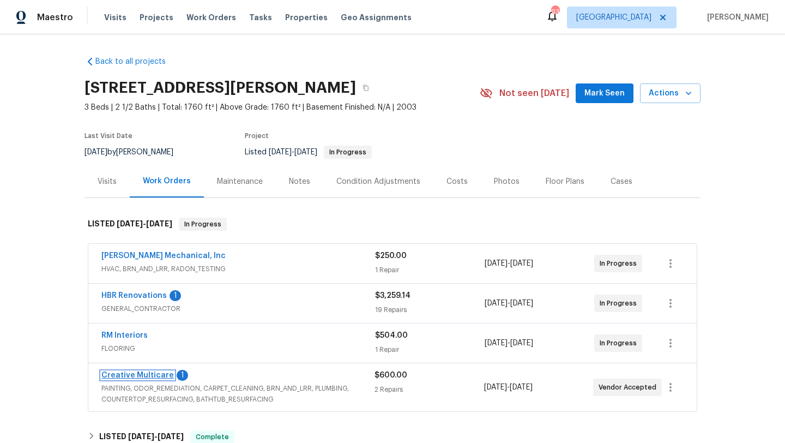
click at [151, 379] on link "Creative Multicare" at bounding box center [137, 375] width 73 height 8
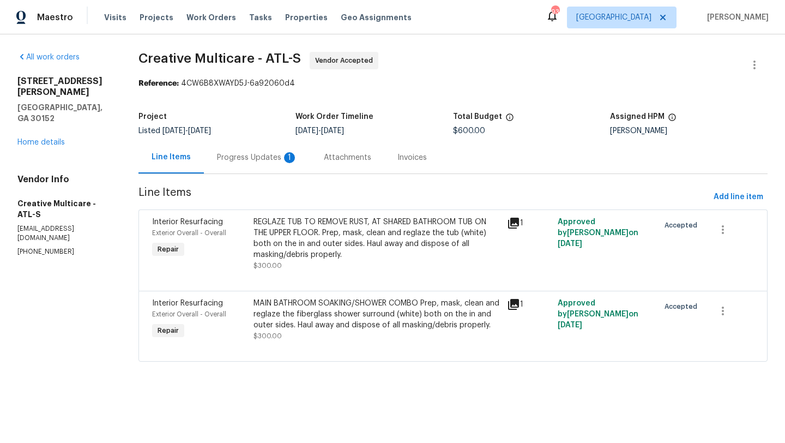
click at [281, 165] on div "Progress Updates 1" at bounding box center [257, 157] width 107 height 32
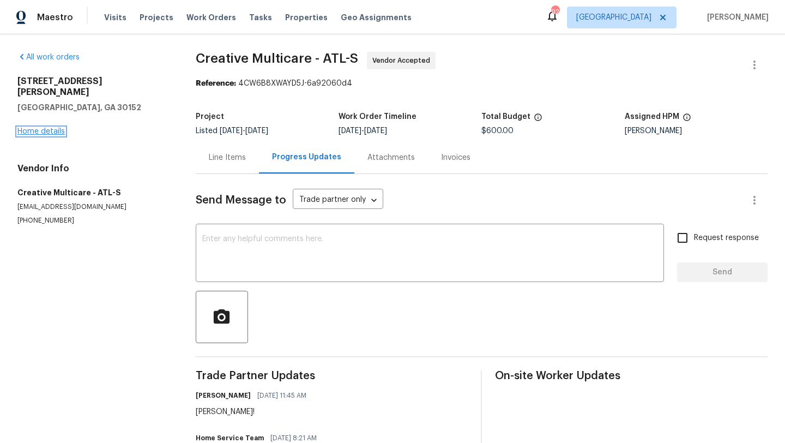
click at [59, 128] on link "Home details" at bounding box center [40, 132] width 47 height 8
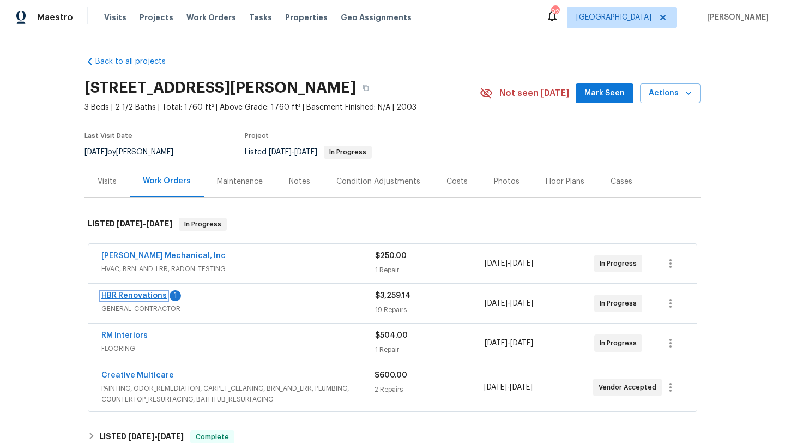
click at [147, 299] on link "HBR Renovations" at bounding box center [133, 296] width 65 height 8
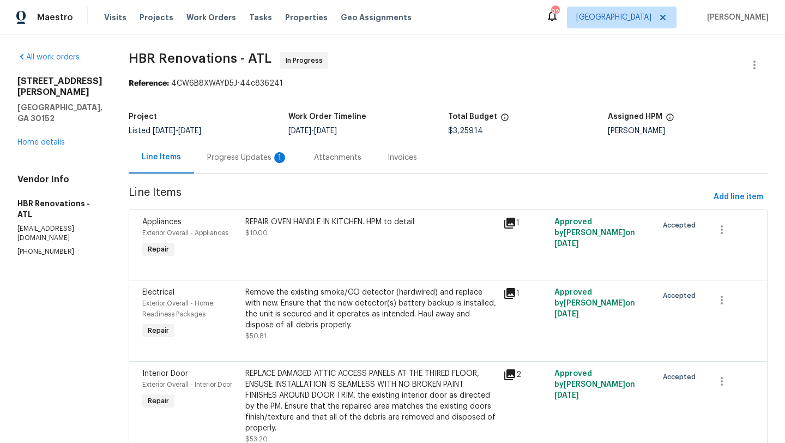
click at [314, 153] on div "Attachments" at bounding box center [337, 157] width 47 height 11
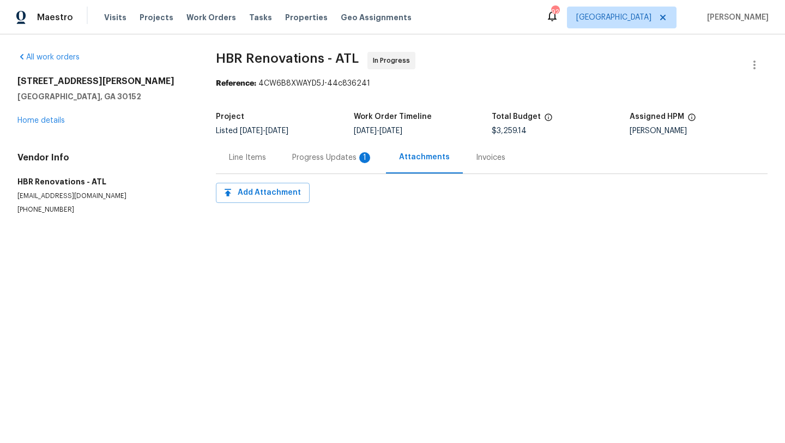
click at [299, 163] on div "Progress Updates 1" at bounding box center [332, 157] width 81 height 11
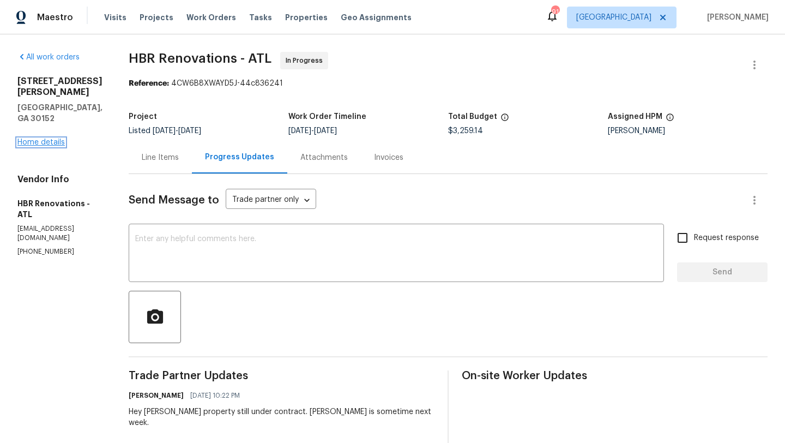
click at [52, 139] on link "Home details" at bounding box center [40, 143] width 47 height 8
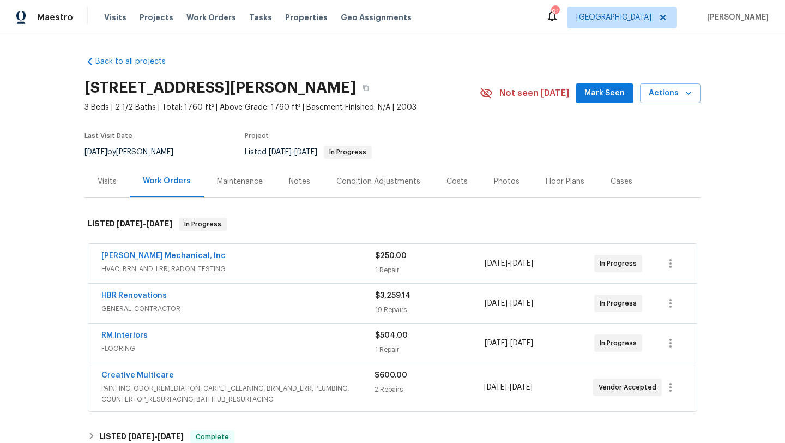
click at [289, 187] on div "Notes" at bounding box center [299, 181] width 21 height 11
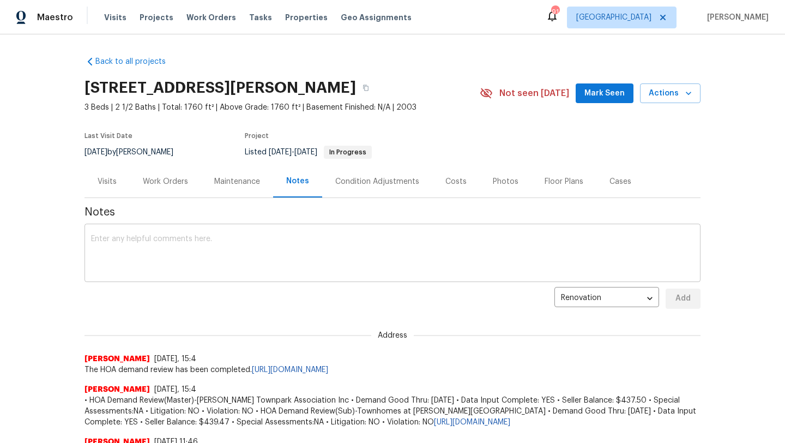
click at [200, 258] on textarea at bounding box center [392, 254] width 603 height 38
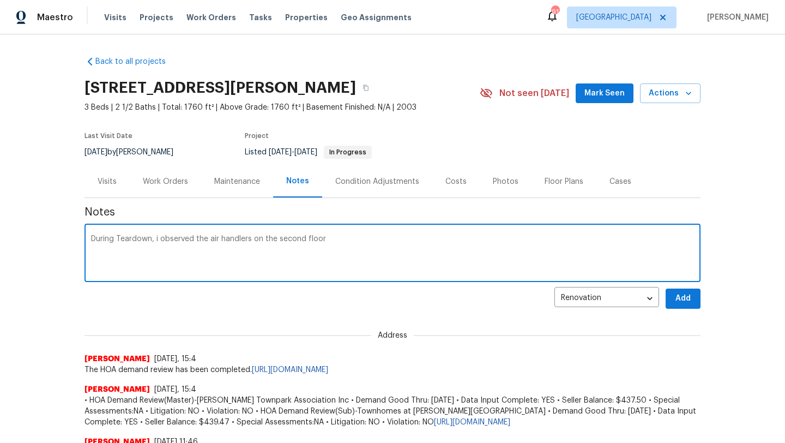
drag, startPoint x: 196, startPoint y: 251, endPoint x: 155, endPoint y: 250, distance: 40.9
click at [155, 250] on textarea "During Teardown, i observed the air handlers on the second floor" at bounding box center [392, 254] width 603 height 38
click at [287, 249] on textarea "During Teardown, The air handlers on the second floor" at bounding box center [392, 254] width 603 height 38
click at [173, 251] on textarea "During Teardown, The air handlers on the second floor frooze up and was drippin…" at bounding box center [392, 254] width 603 height 38
click at [350, 252] on textarea "During Teardown, The wall mounted air handlers on the second floor frooze up an…" at bounding box center [392, 254] width 603 height 38
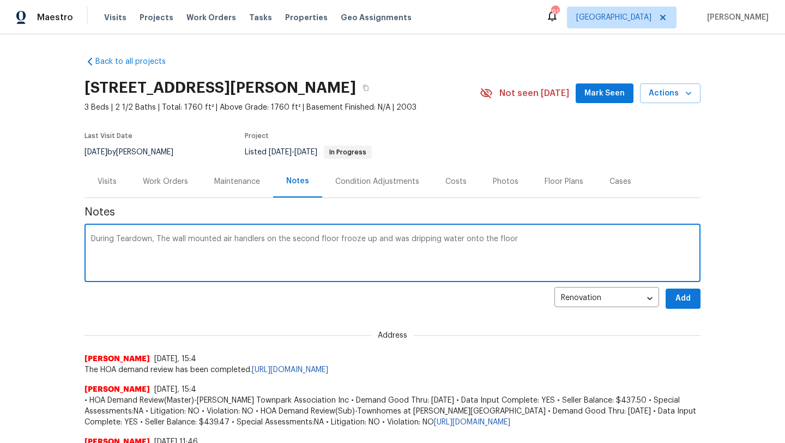
click at [491, 249] on textarea "During Teardown, The wall mounted air handlers on the second floor frooze up an…" at bounding box center [392, 254] width 603 height 38
click at [151, 251] on textarea "During Teardown, The wall mounted air handlers on the second floor frooze up an…" at bounding box center [392, 254] width 603 height 38
click at [365, 253] on textarea "During Teardown 9/15, The wall mounted air handlers on the second floor frooze …" at bounding box center [392, 254] width 603 height 38
click at [380, 256] on textarea "During Teardown 9/15, The wall mounted air handlers on the second floor froze u…" at bounding box center [392, 254] width 603 height 38
click at [472, 250] on textarea "During Teardown 9/15, The wall mounted air handlers on the second floor froze u…" at bounding box center [392, 254] width 603 height 38
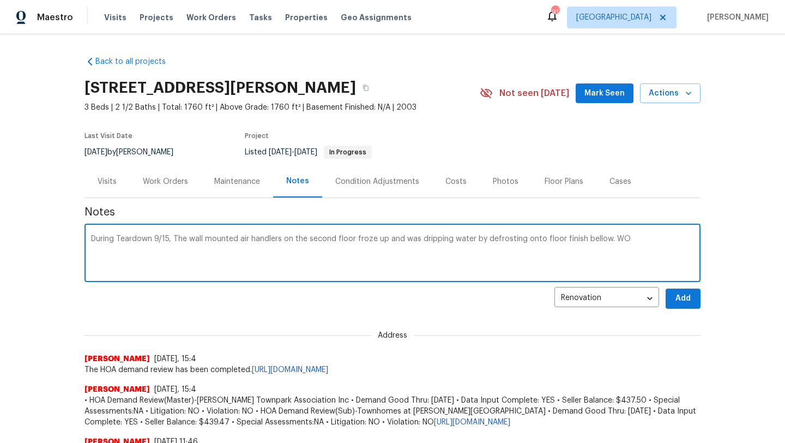
click at [629, 256] on textarea "During Teardown 9/15, The wall mounted air handlers on the second floor froze u…" at bounding box center [392, 254] width 603 height 38
click at [135, 259] on textarea "During Teardown 9/15, The wall mounted air handlers on the second floor froze u…" at bounding box center [392, 254] width 603 height 38
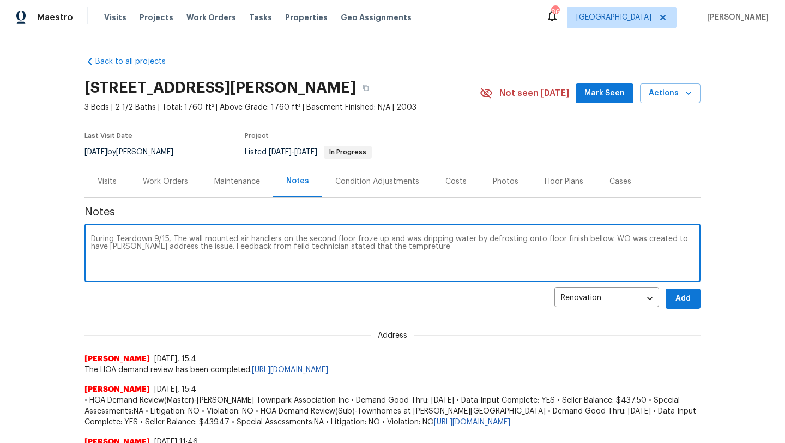
drag, startPoint x: 414, startPoint y: 262, endPoint x: 96, endPoint y: 239, distance: 319.3
click at [95, 239] on div "During Teardown 9/15, The wall mounted air handlers on the second floor froze u…" at bounding box center [393, 254] width 616 height 56
type textarea "During Teardown 9/15, The wall mounted air handlers on the second floor froze u…"
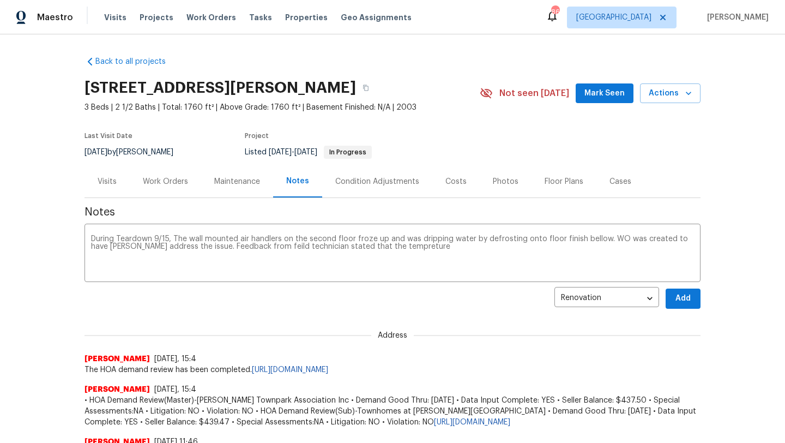
click at [171, 187] on div "Work Orders" at bounding box center [165, 181] width 45 height 11
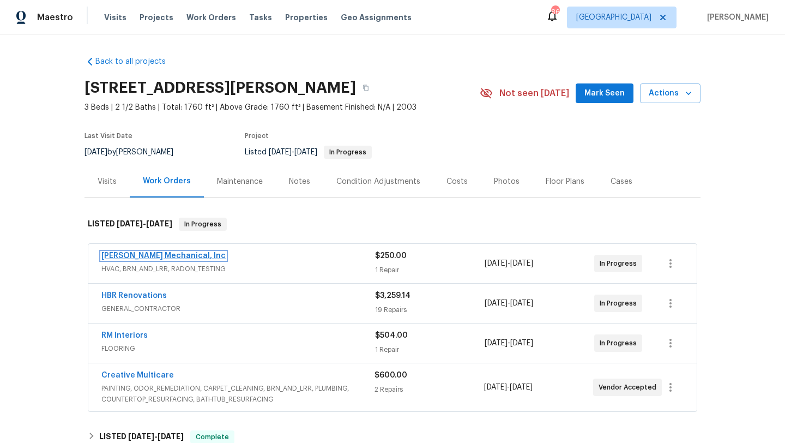
click at [169, 260] on link "[PERSON_NAME] Mechanical, Inc" at bounding box center [163, 256] width 124 height 8
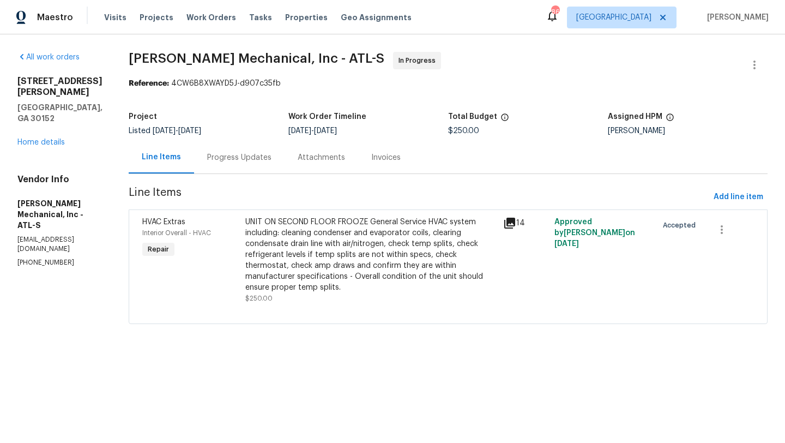
click at [263, 164] on div "Progress Updates" at bounding box center [239, 157] width 91 height 32
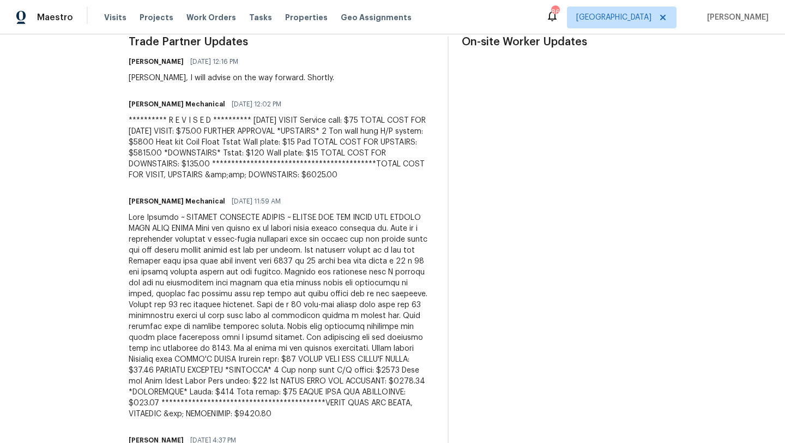
scroll to position [334, 0]
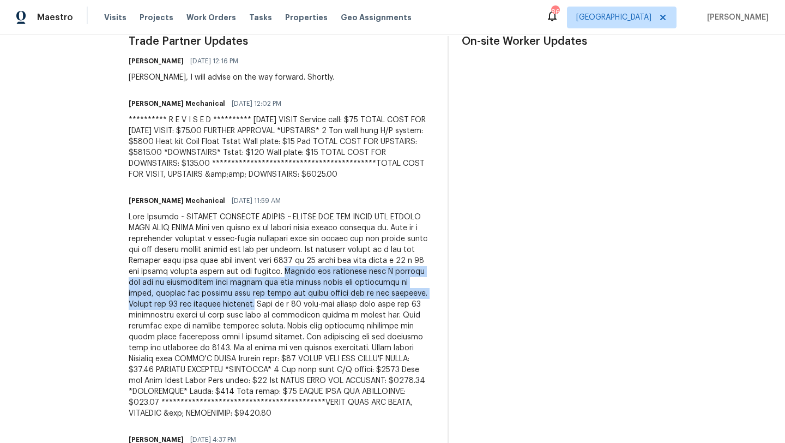
drag, startPoint x: 340, startPoint y: 272, endPoint x: 326, endPoint y: 302, distance: 32.9
click at [326, 302] on div at bounding box center [282, 315] width 306 height 207
copy div "Checked the equipment when I arrived and had no temperature drop across the coi…"
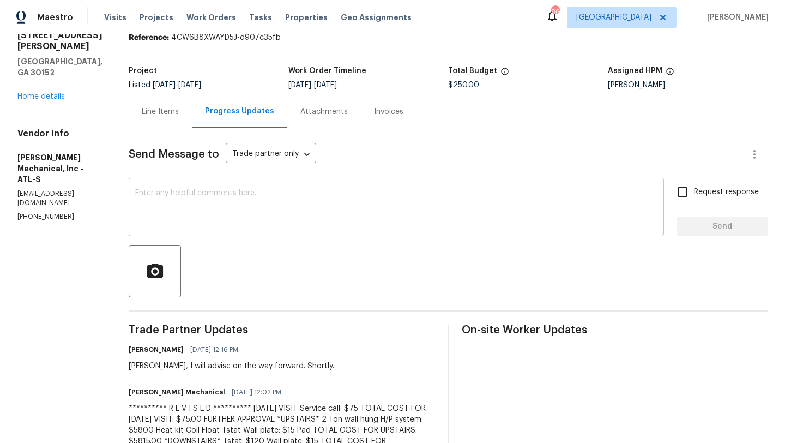
scroll to position [45, 0]
click at [167, 116] on div "Line Items" at bounding box center [160, 112] width 37 height 11
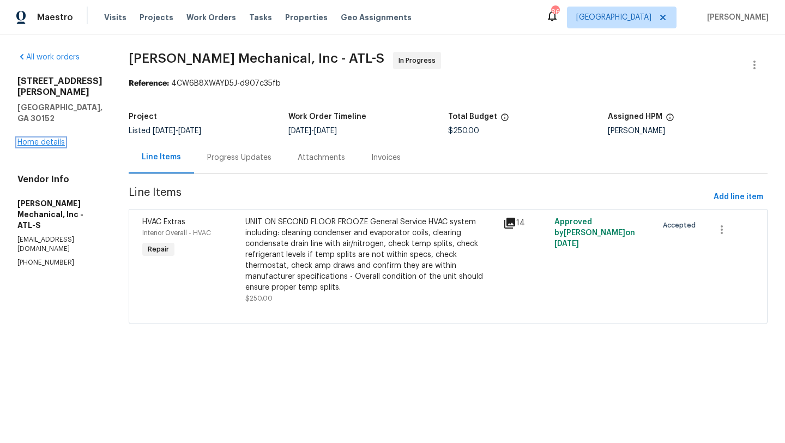
click at [59, 139] on link "Home details" at bounding box center [40, 143] width 47 height 8
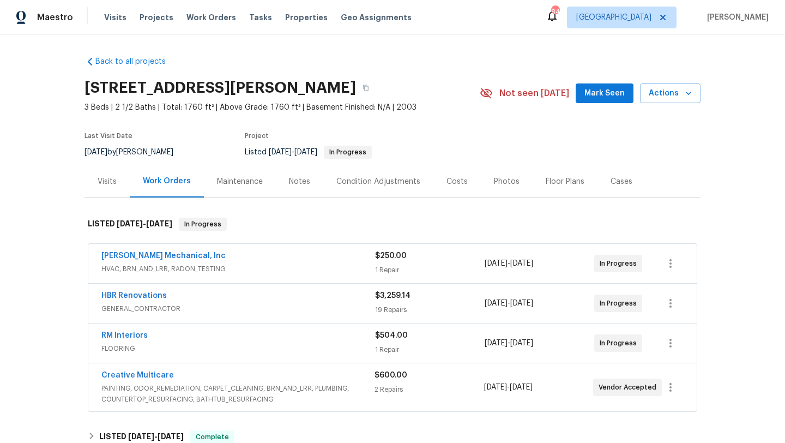
click at [295, 197] on div "Notes" at bounding box center [299, 181] width 47 height 32
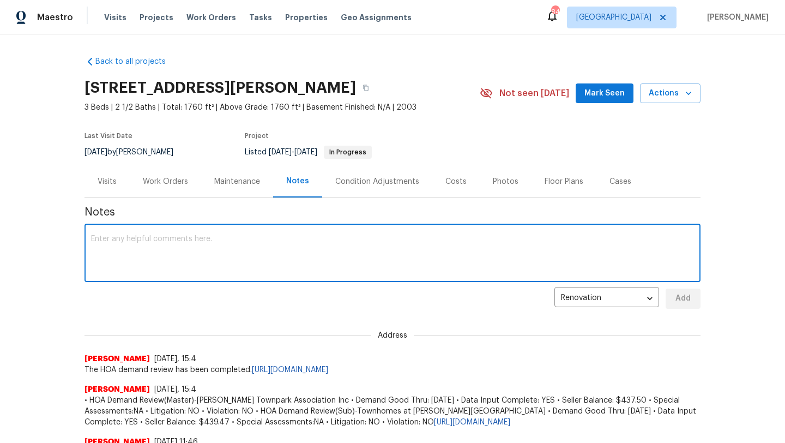
click at [240, 263] on textarea at bounding box center [392, 254] width 603 height 38
paste textarea "During Teardown 9/15, The wall mounted air handlers on the second floor froze u…"
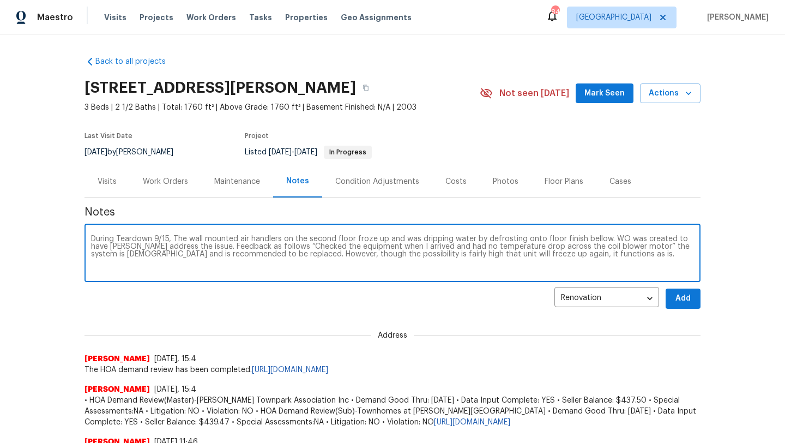
click at [188, 258] on textarea "During Teardown 9/15, The wall mounted air handlers on the second floor froze u…" at bounding box center [392, 254] width 603 height 38
type textarea "During Teardown 9/15, The wall mounted air handlers on the second floor froze u…"
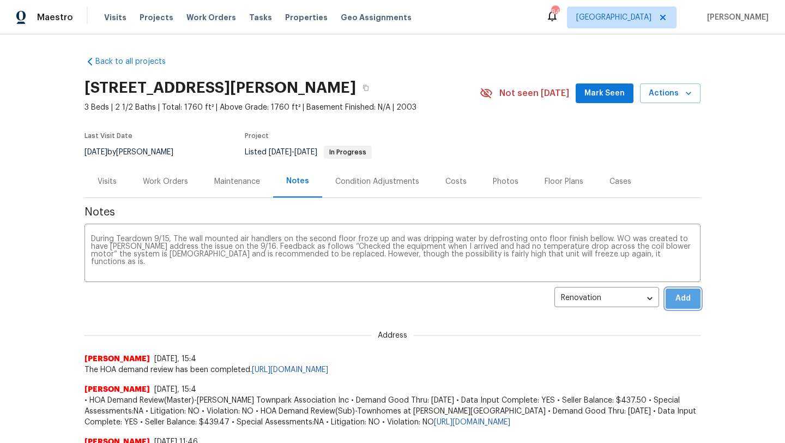
click at [687, 305] on span "Add" at bounding box center [683, 299] width 17 height 14
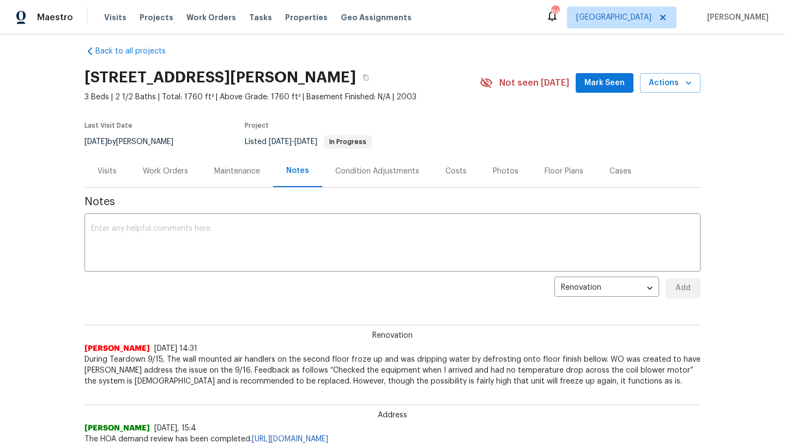
scroll to position [6, 0]
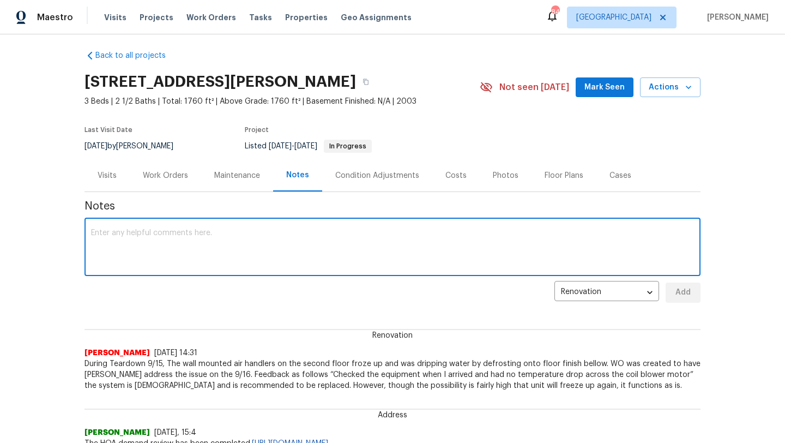
click at [238, 261] on textarea at bounding box center [392, 248] width 603 height 38
type textarea "Revisiting 9/17 to ensure everything is in order."
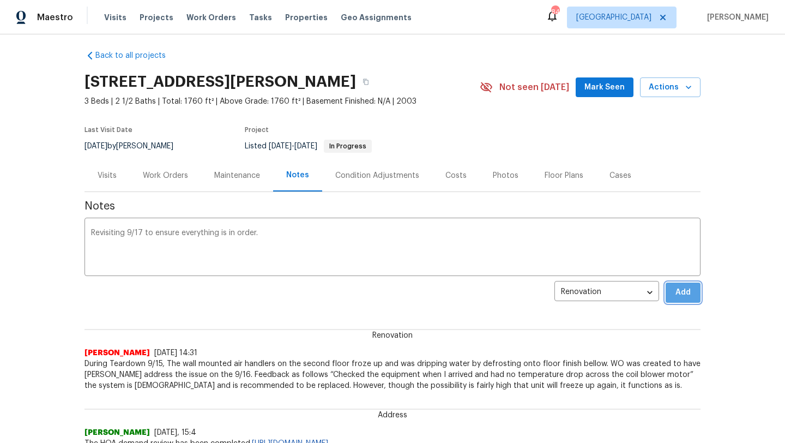
click at [694, 303] on button "Add" at bounding box center [683, 292] width 35 height 20
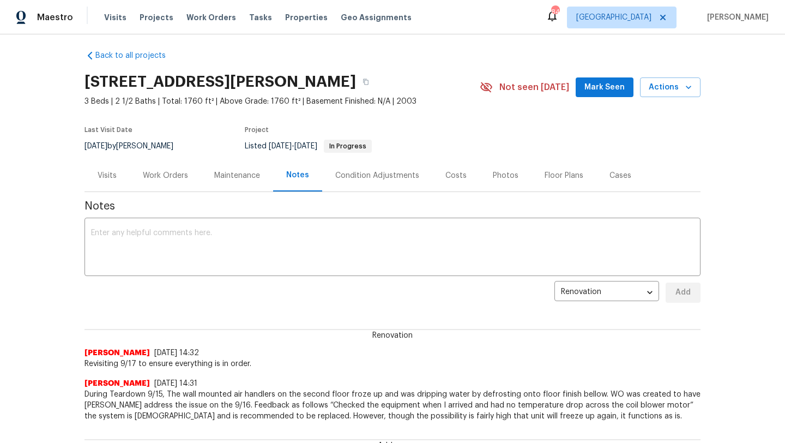
click at [615, 98] on button "Mark Seen" at bounding box center [605, 87] width 58 height 20
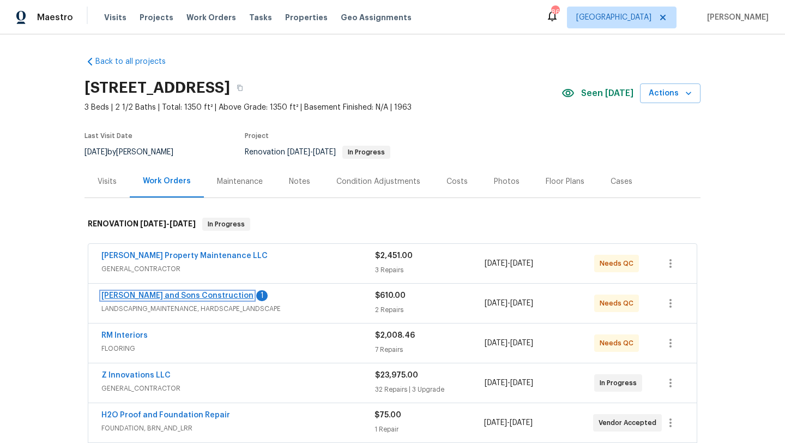
click at [182, 293] on link "[PERSON_NAME] and Sons Construction" at bounding box center [177, 296] width 152 height 8
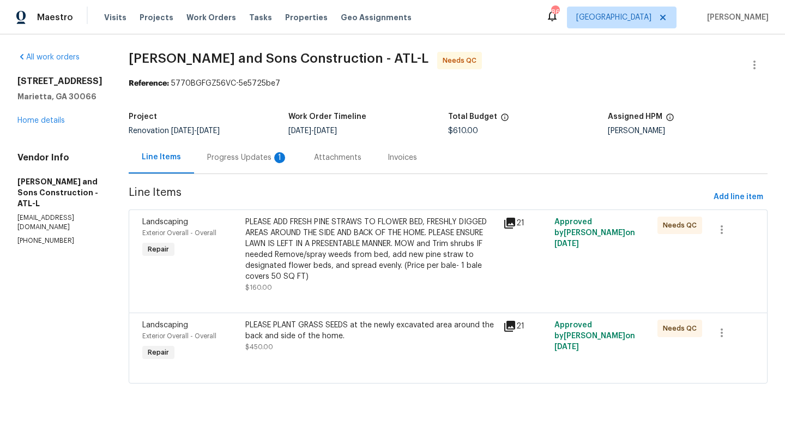
click at [213, 160] on div "Progress Updates 1" at bounding box center [247, 157] width 81 height 11
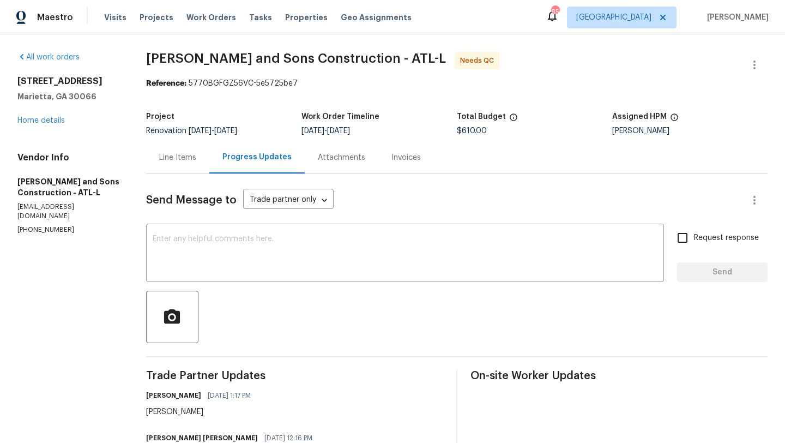
click at [191, 164] on div "Line Items" at bounding box center [177, 157] width 63 height 32
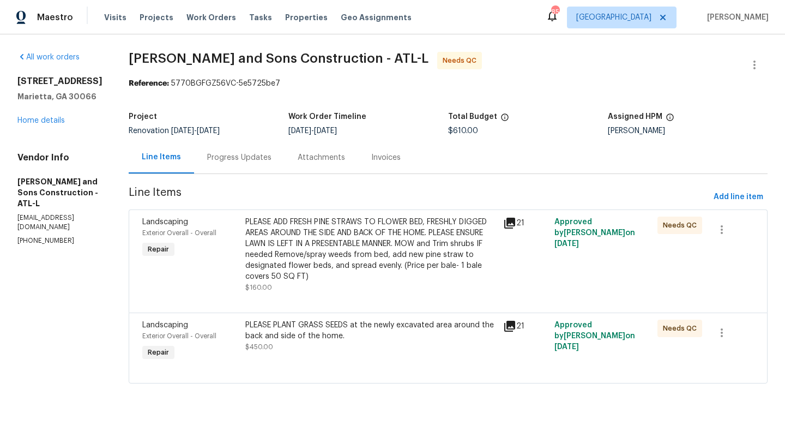
click at [147, 330] on div "Landscaping" at bounding box center [190, 325] width 97 height 11
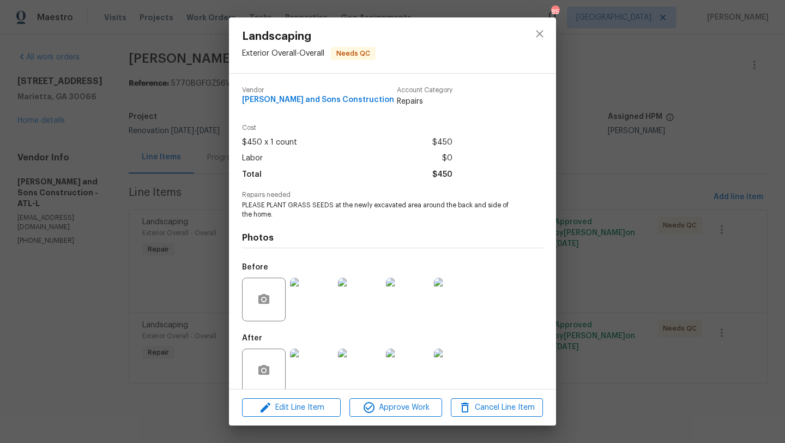
click at [320, 315] on img at bounding box center [312, 300] width 44 height 44
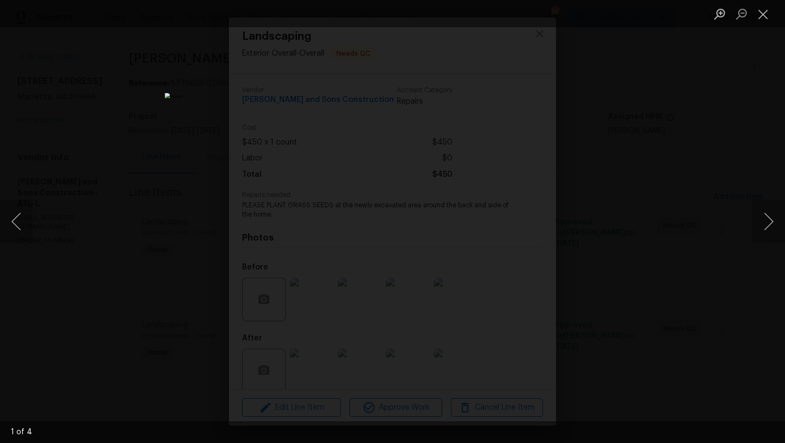
click at [688, 243] on div "Lightbox" at bounding box center [392, 221] width 785 height 443
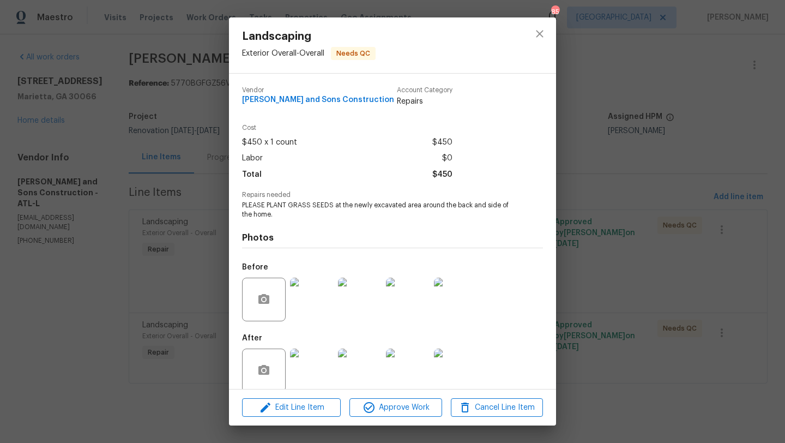
click at [300, 374] on img at bounding box center [312, 370] width 44 height 44
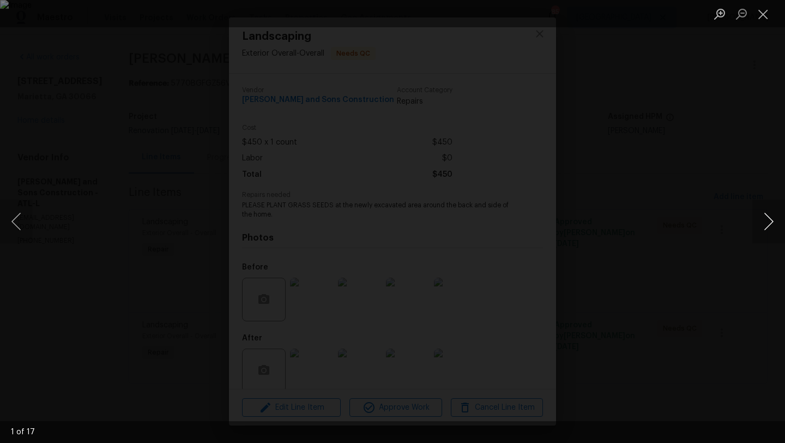
click at [761, 218] on button "Next image" at bounding box center [769, 222] width 33 height 44
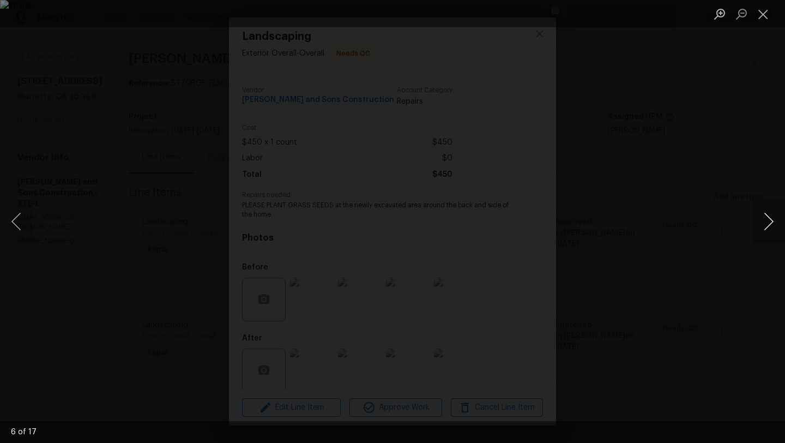
click at [761, 218] on button "Next image" at bounding box center [769, 222] width 33 height 44
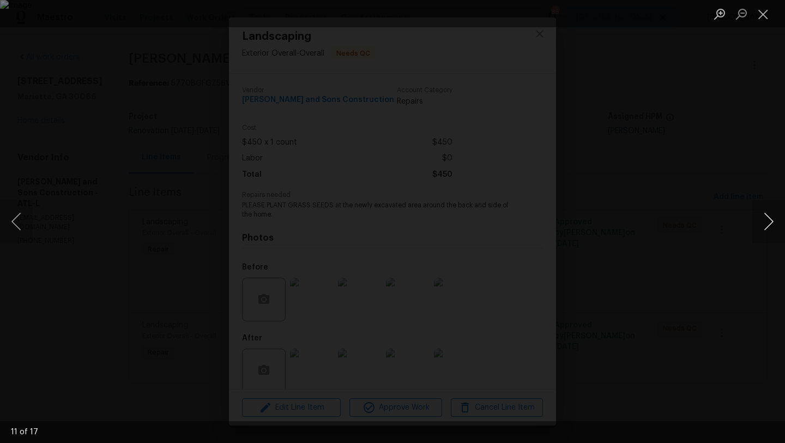
click at [761, 218] on button "Next image" at bounding box center [769, 222] width 33 height 44
click at [761, 219] on button "Next image" at bounding box center [769, 222] width 33 height 44
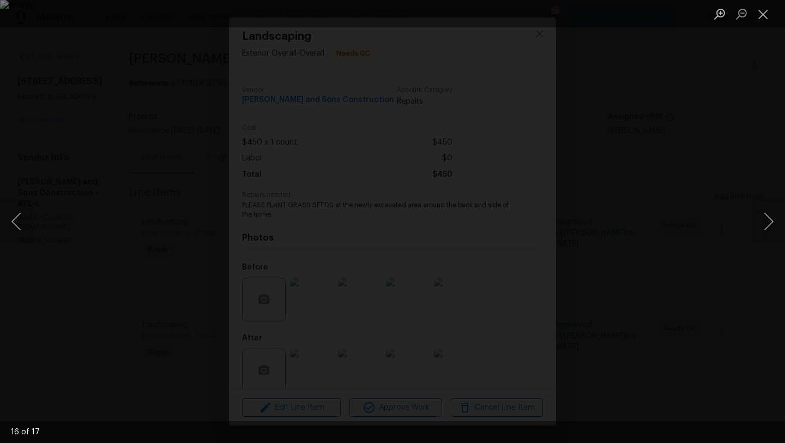
click at [763, 99] on div "Lightbox" at bounding box center [392, 221] width 785 height 443
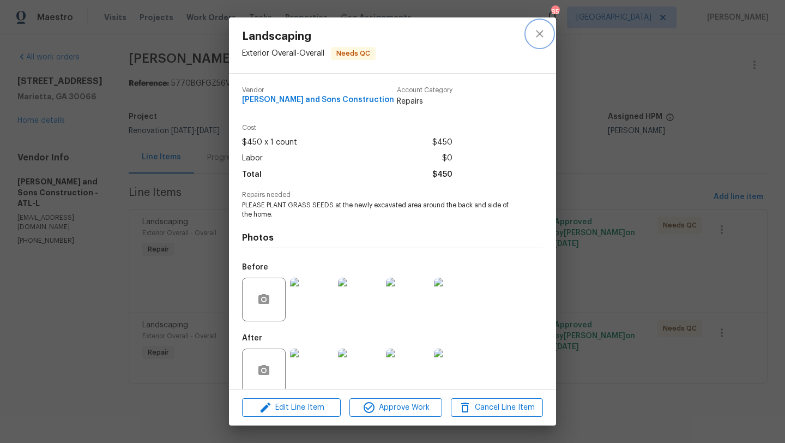
click at [539, 35] on icon "close" at bounding box center [539, 33] width 13 height 13
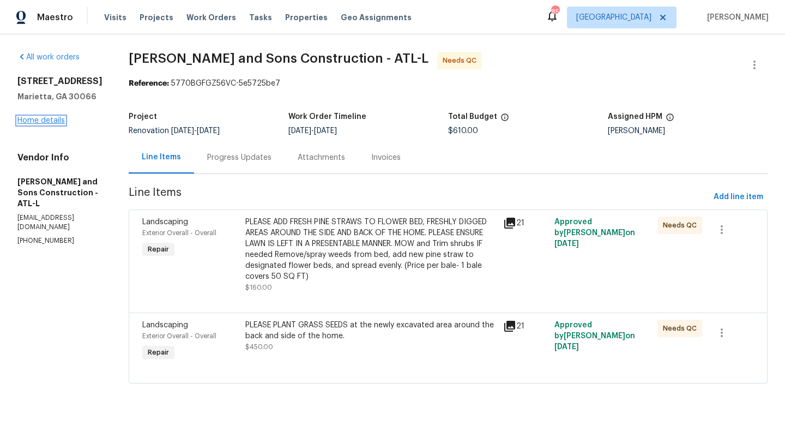
click at [56, 124] on link "Home details" at bounding box center [40, 121] width 47 height 8
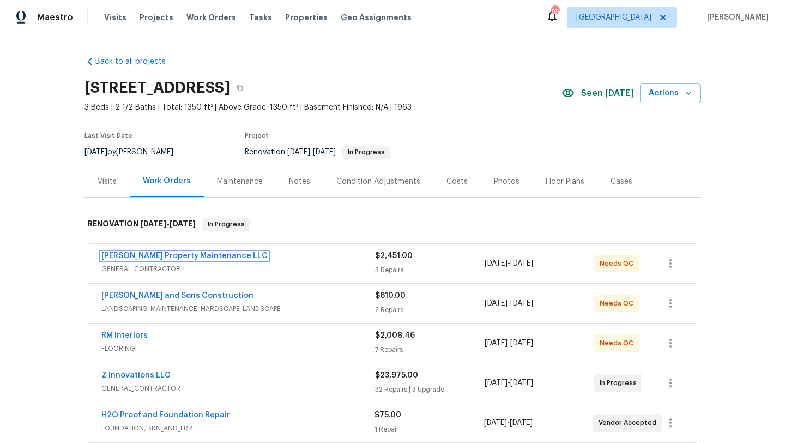
click at [184, 253] on link "[PERSON_NAME] Property Maintenance LLC" at bounding box center [184, 256] width 166 height 8
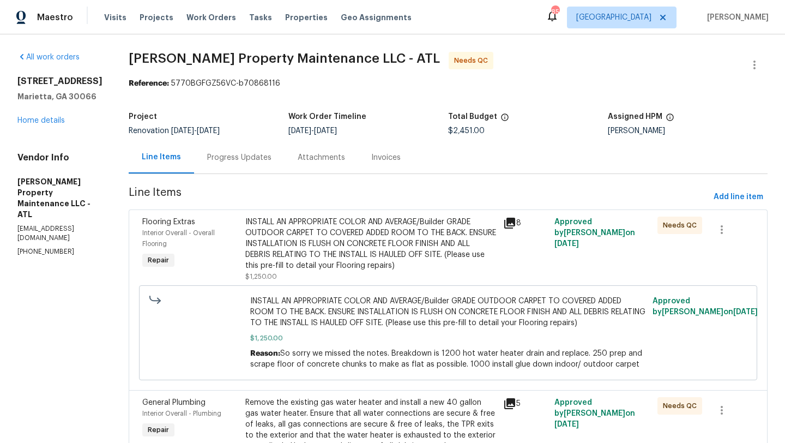
click at [252, 160] on div "Progress Updates" at bounding box center [239, 157] width 64 height 11
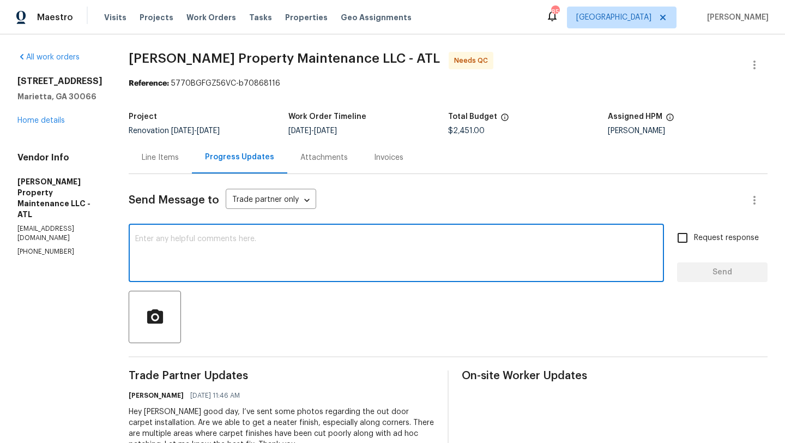
click at [279, 250] on textarea at bounding box center [396, 254] width 522 height 38
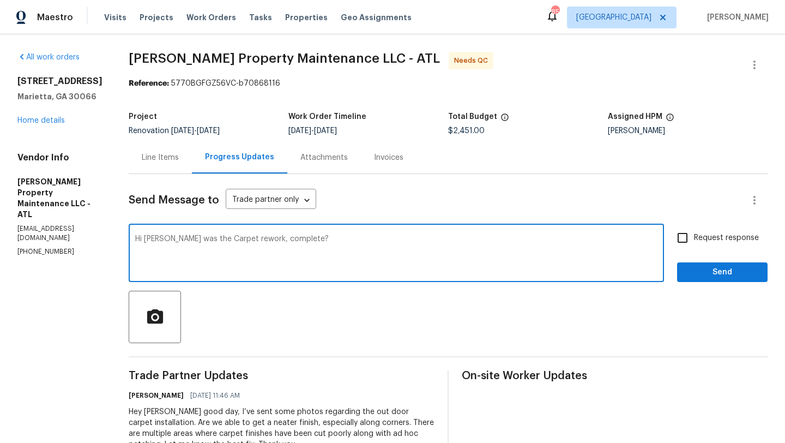
type textarea "Hi Danny was the Carpet rework, complete?"
click at [687, 239] on input "Request response" at bounding box center [682, 237] width 23 height 23
checkbox input "true"
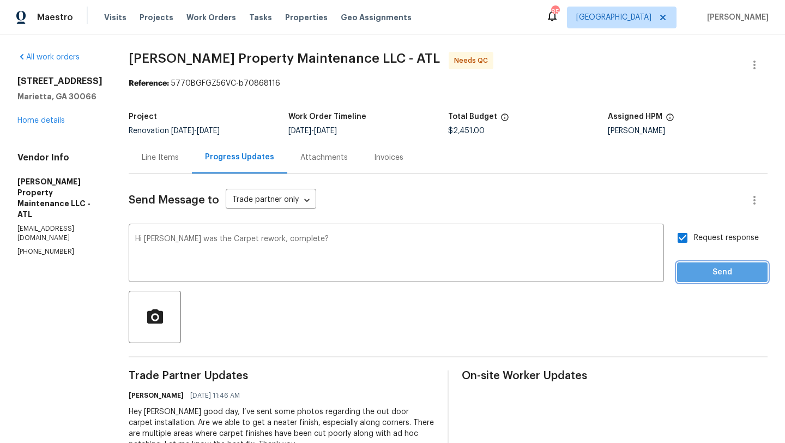
click at [700, 264] on button "Send" at bounding box center [722, 272] width 91 height 20
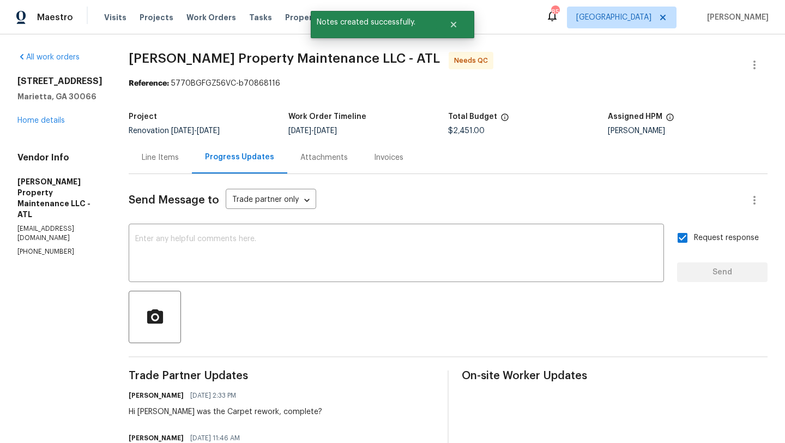
click at [171, 161] on div "Line Items" at bounding box center [160, 157] width 37 height 11
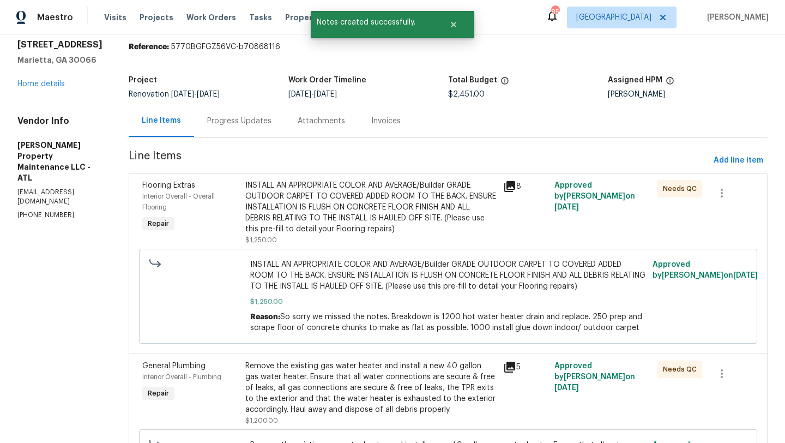
scroll to position [11, 0]
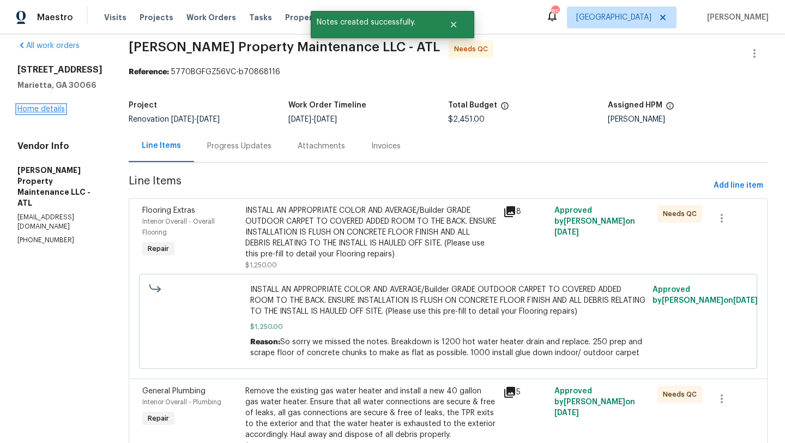
click at [52, 112] on link "Home details" at bounding box center [40, 109] width 47 height 8
